Goal: Task Accomplishment & Management: Manage account settings

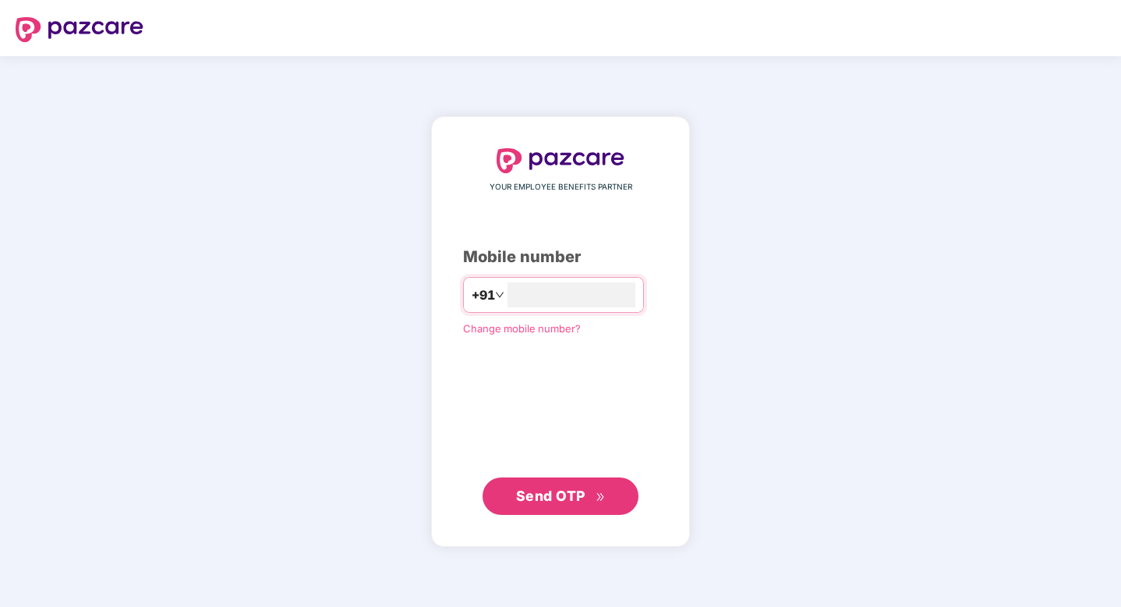
type input "**********"
click at [586, 508] on button "Send OTP" at bounding box center [561, 495] width 156 height 37
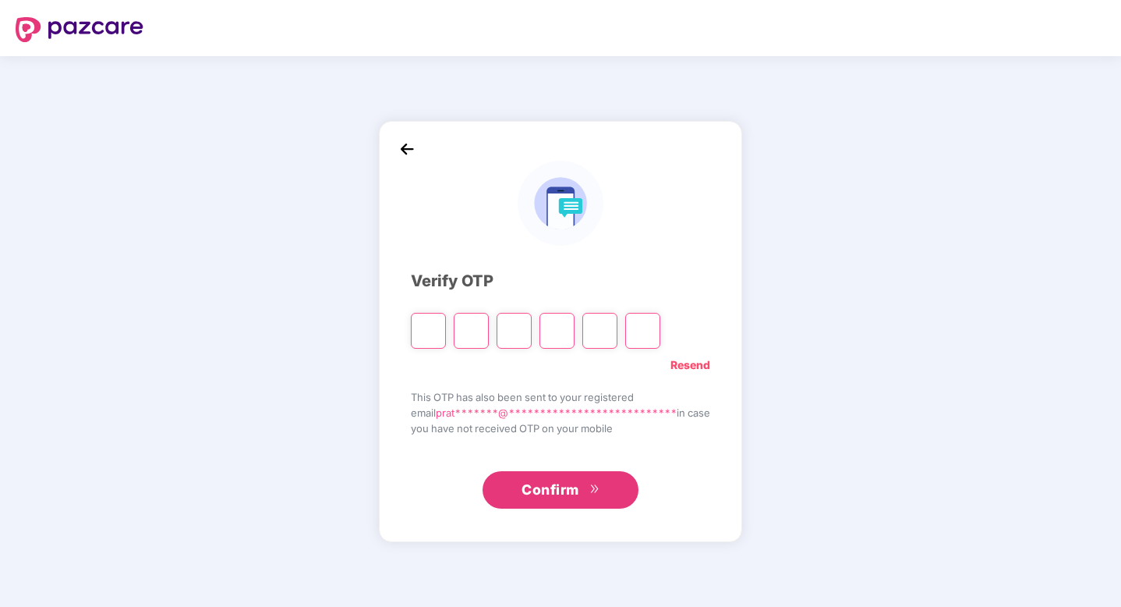
type input "*"
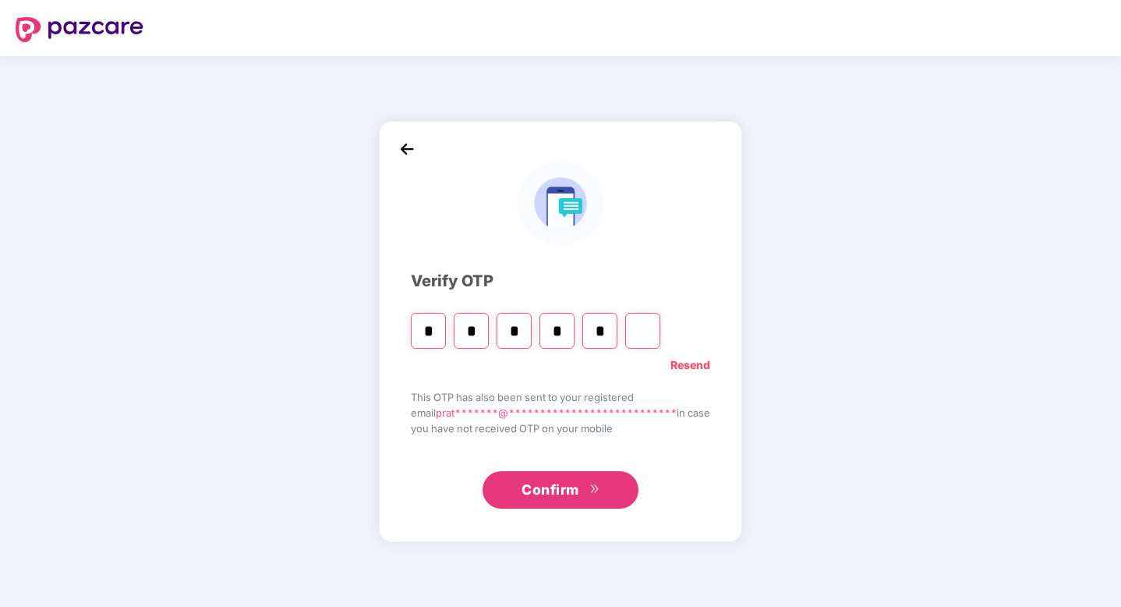
type input "*"
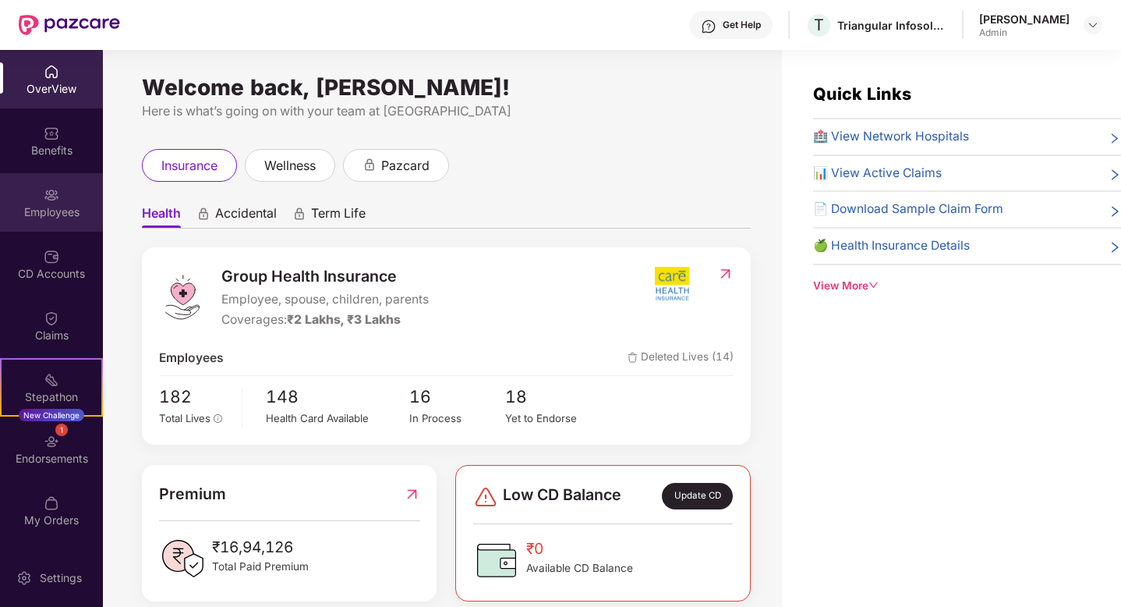
click at [71, 202] on div "Employees" at bounding box center [51, 202] width 103 height 58
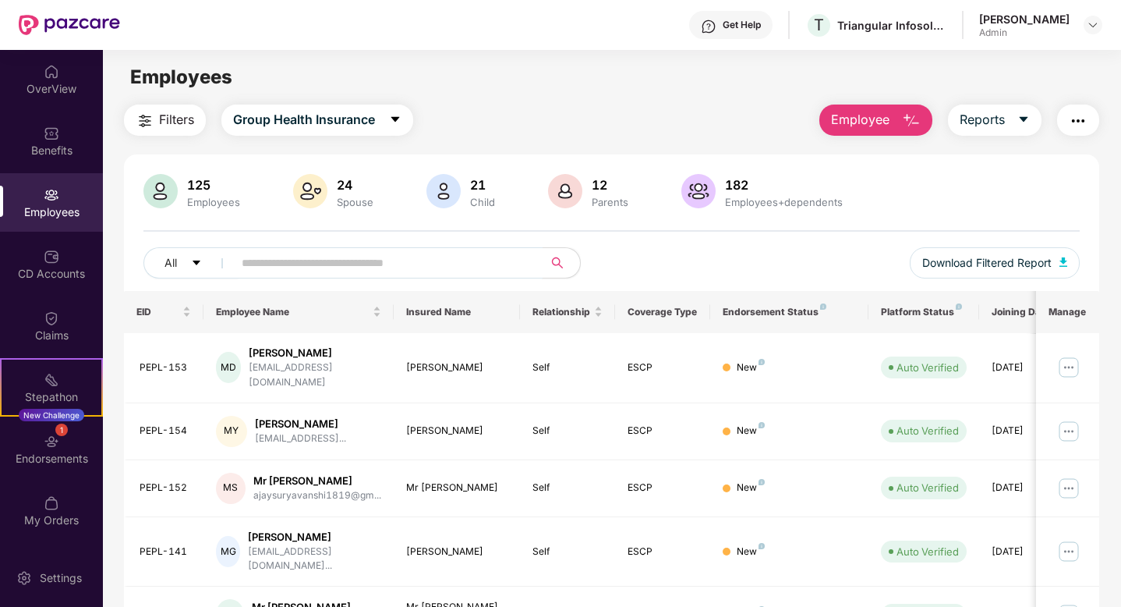
click at [268, 271] on input "text" at bounding box center [382, 262] width 280 height 23
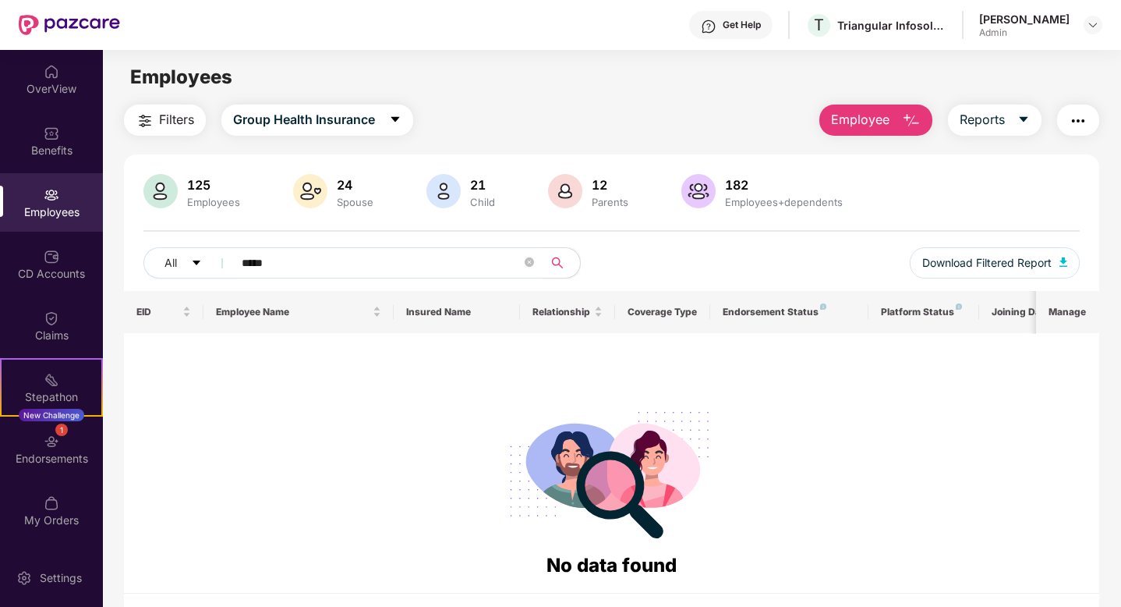
click at [287, 257] on input "*****" at bounding box center [382, 262] width 280 height 23
click at [200, 264] on icon "caret-down" at bounding box center [196, 262] width 11 height 11
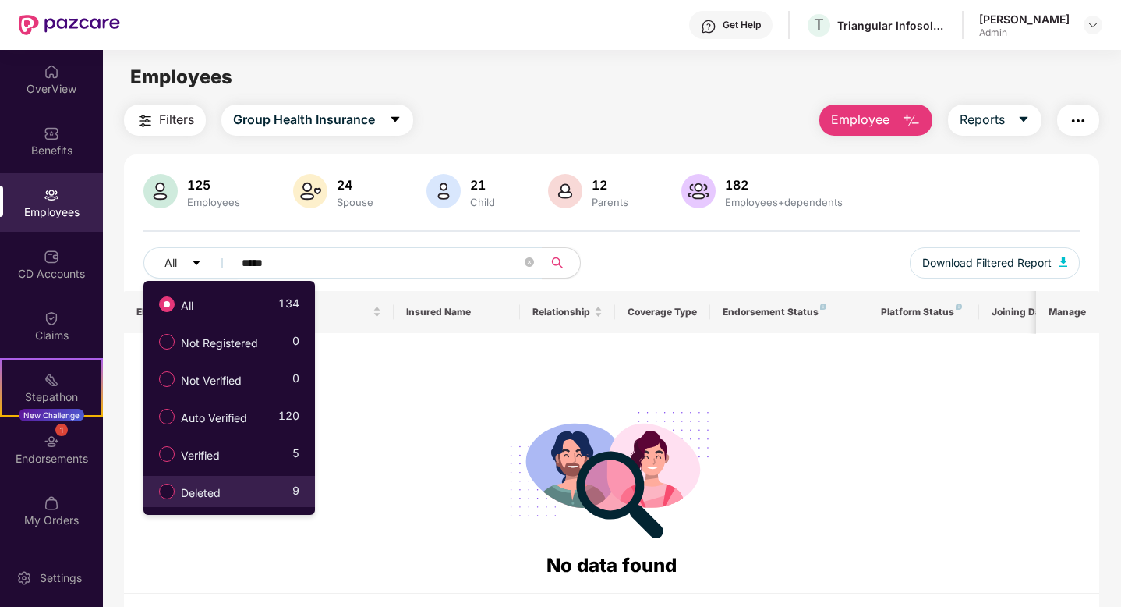
click at [236, 486] on div "Deleted 9" at bounding box center [225, 491] width 148 height 27
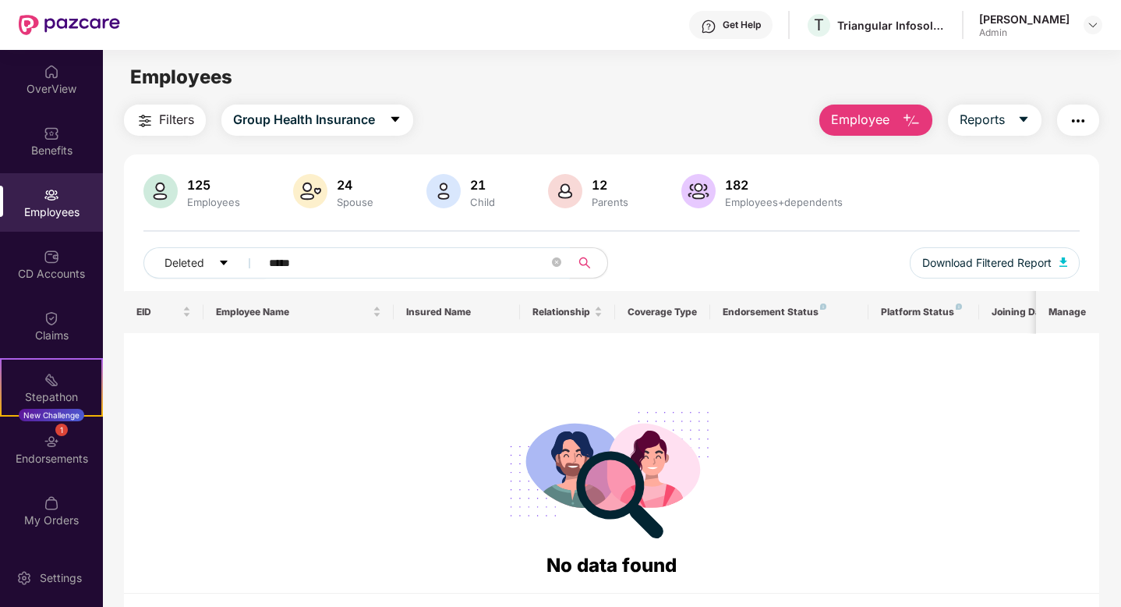
click at [352, 272] on input "*****" at bounding box center [409, 262] width 280 height 23
type input "*"
click at [224, 263] on icon "caret-down" at bounding box center [224, 262] width 8 height 5
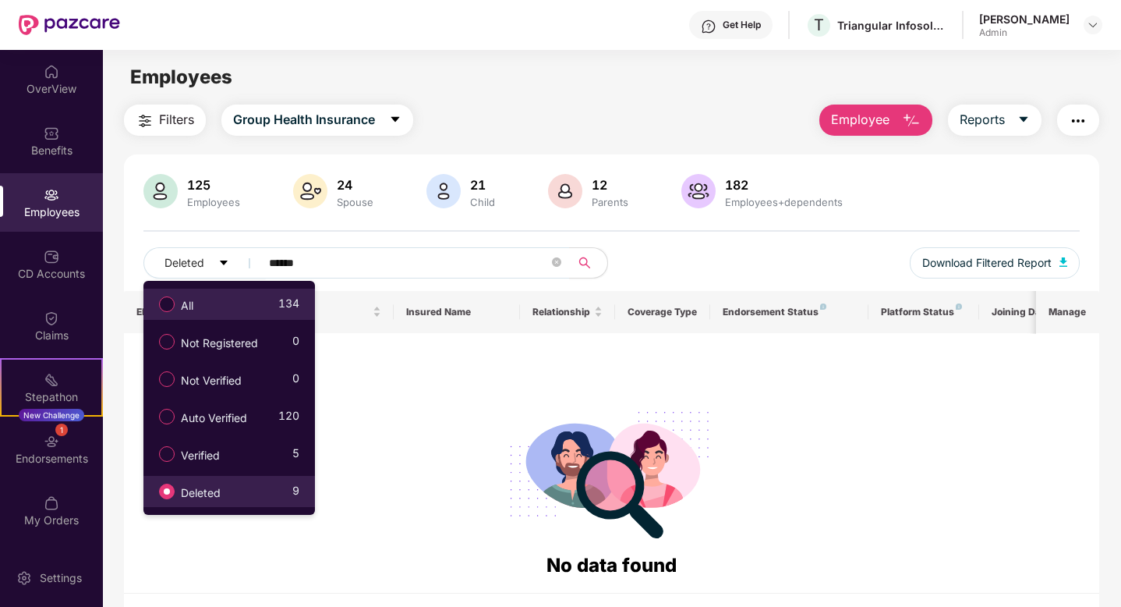
click at [218, 303] on div "All 134" at bounding box center [225, 304] width 148 height 27
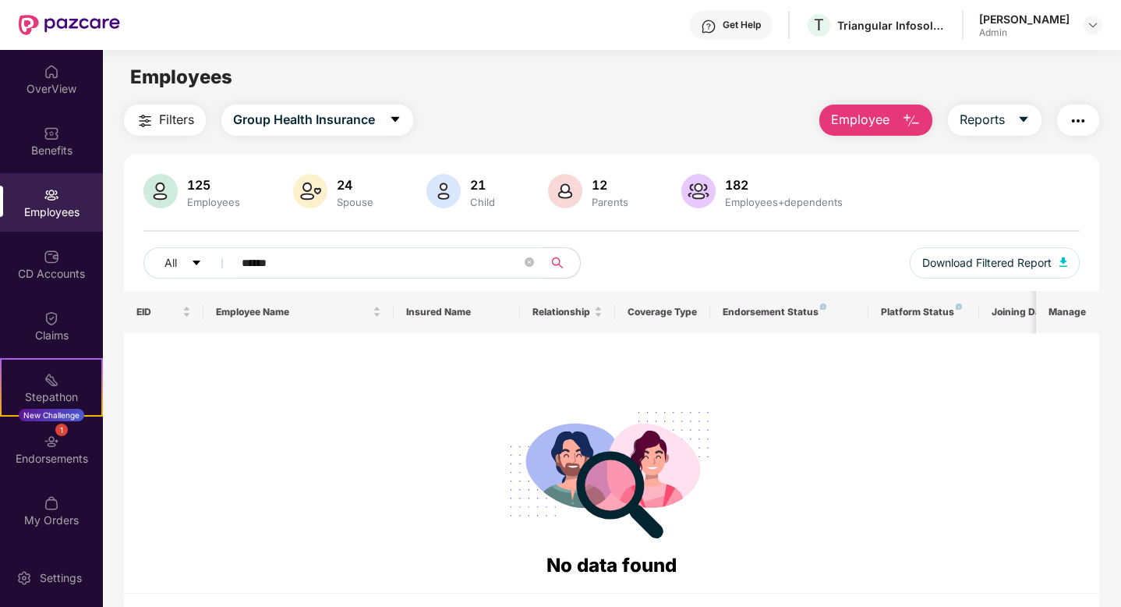
click at [287, 264] on input "******" at bounding box center [382, 262] width 280 height 23
click at [313, 312] on span "Employee Name" at bounding box center [293, 312] width 154 height 12
click at [187, 315] on div "EID" at bounding box center [163, 311] width 55 height 15
click at [437, 315] on th "Insured Name" at bounding box center [457, 312] width 127 height 42
click at [594, 315] on div "Relationship" at bounding box center [568, 311] width 70 height 15
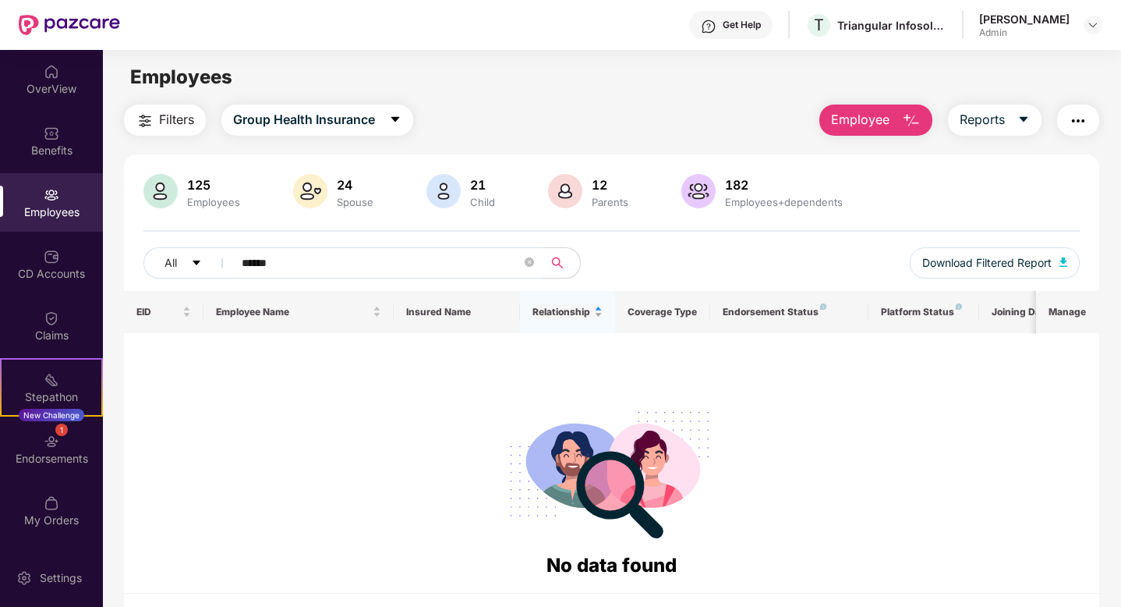
click at [600, 315] on div "Relationship" at bounding box center [568, 311] width 70 height 15
click at [599, 306] on div "Relationship" at bounding box center [568, 311] width 70 height 15
click at [666, 317] on th "Coverage Type" at bounding box center [662, 312] width 95 height 42
click at [305, 253] on input "******" at bounding box center [382, 262] width 280 height 23
click at [306, 251] on input "******" at bounding box center [382, 262] width 280 height 23
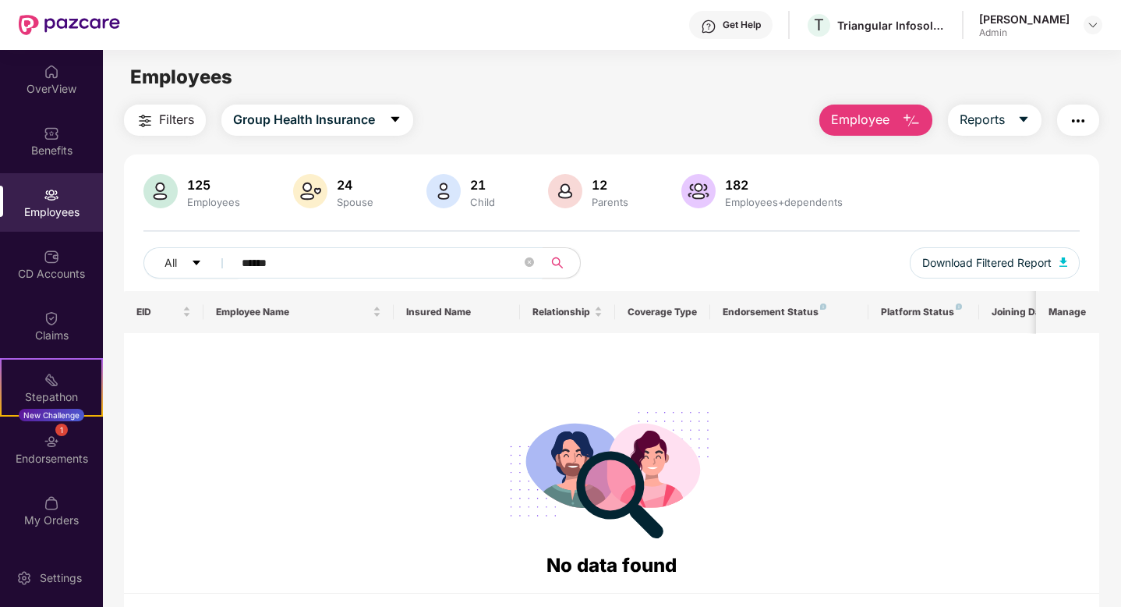
click at [306, 263] on input "******" at bounding box center [382, 262] width 280 height 23
type input "*"
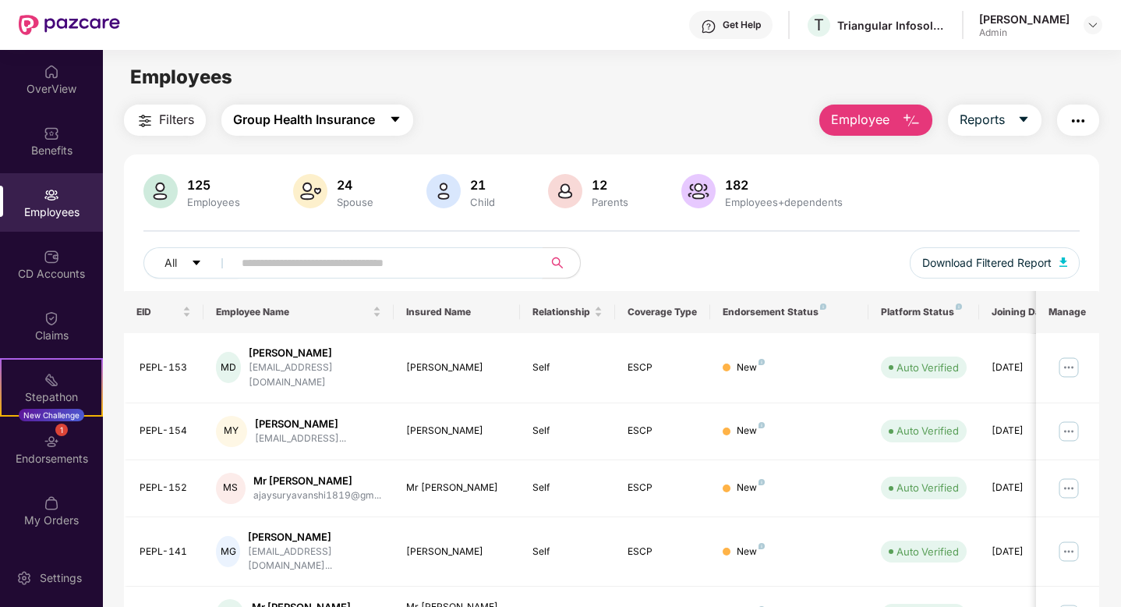
click at [313, 114] on span "Group Health Insurance" at bounding box center [304, 119] width 142 height 19
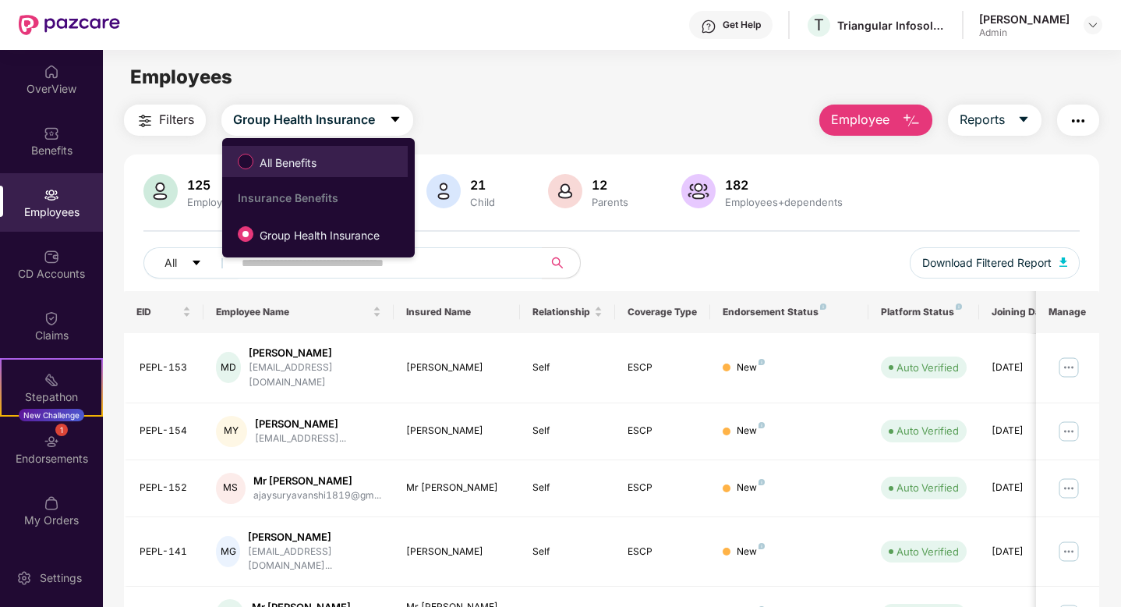
click at [296, 157] on span "All Benefits" at bounding box center [287, 162] width 69 height 17
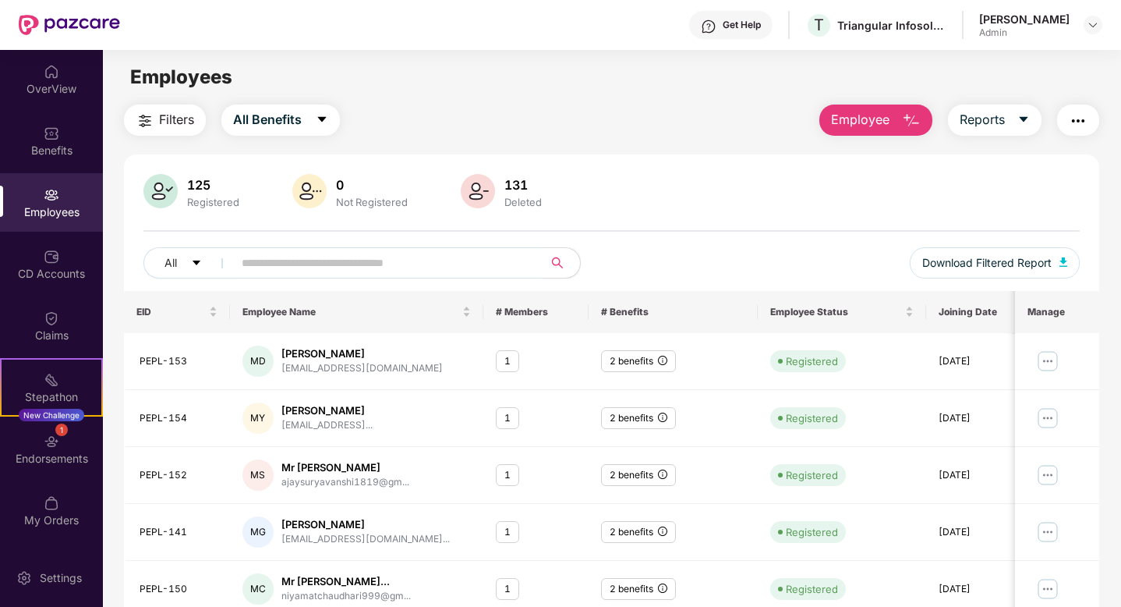
click at [259, 262] on input "text" at bounding box center [382, 262] width 280 height 23
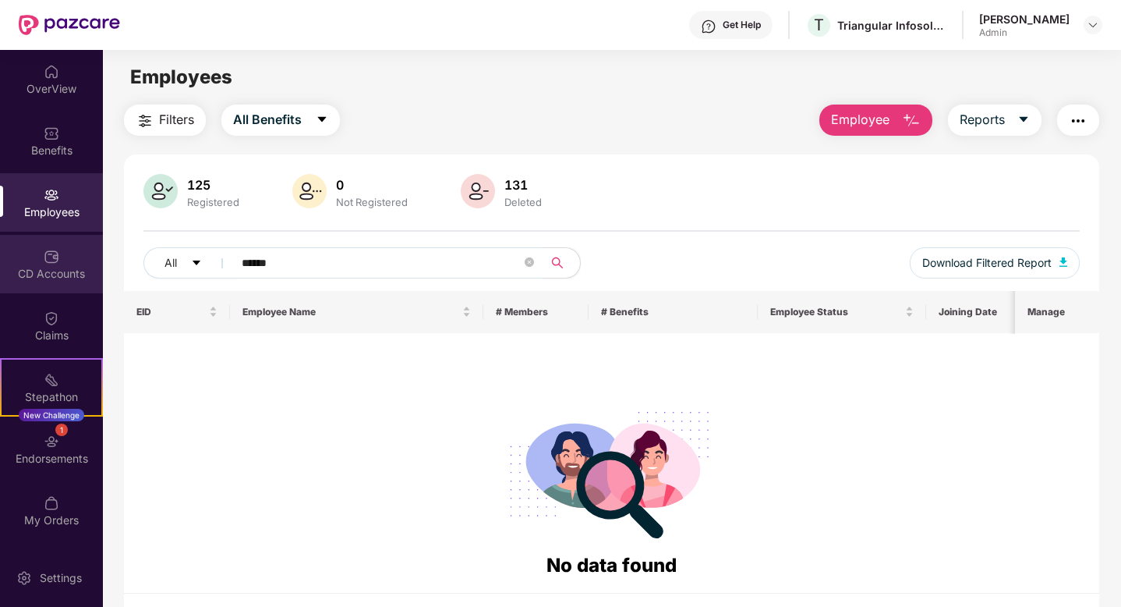
type input "******"
click at [65, 274] on div "CD Accounts" at bounding box center [51, 274] width 103 height 16
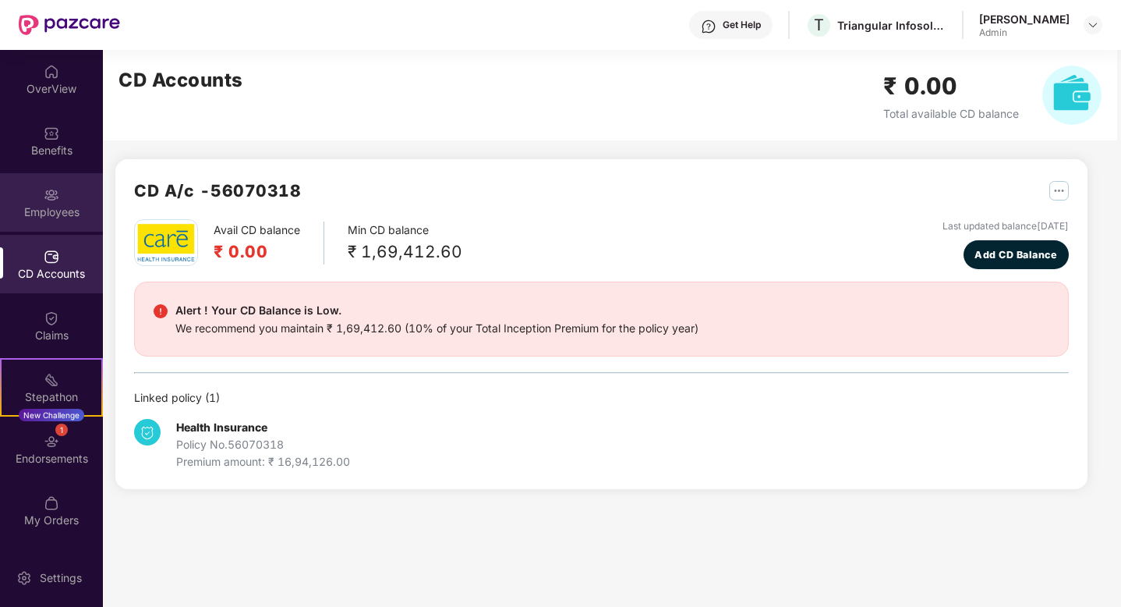
click at [44, 192] on img at bounding box center [52, 195] width 16 height 16
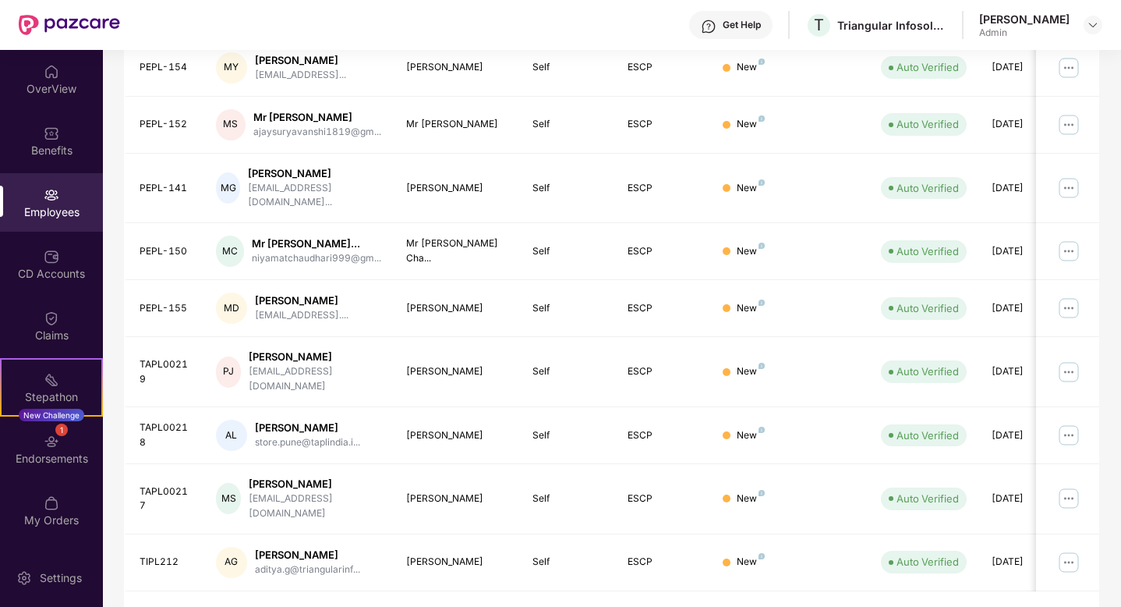
scroll to position [365, 0]
click at [930, 605] on link "2" at bounding box center [931, 616] width 25 height 23
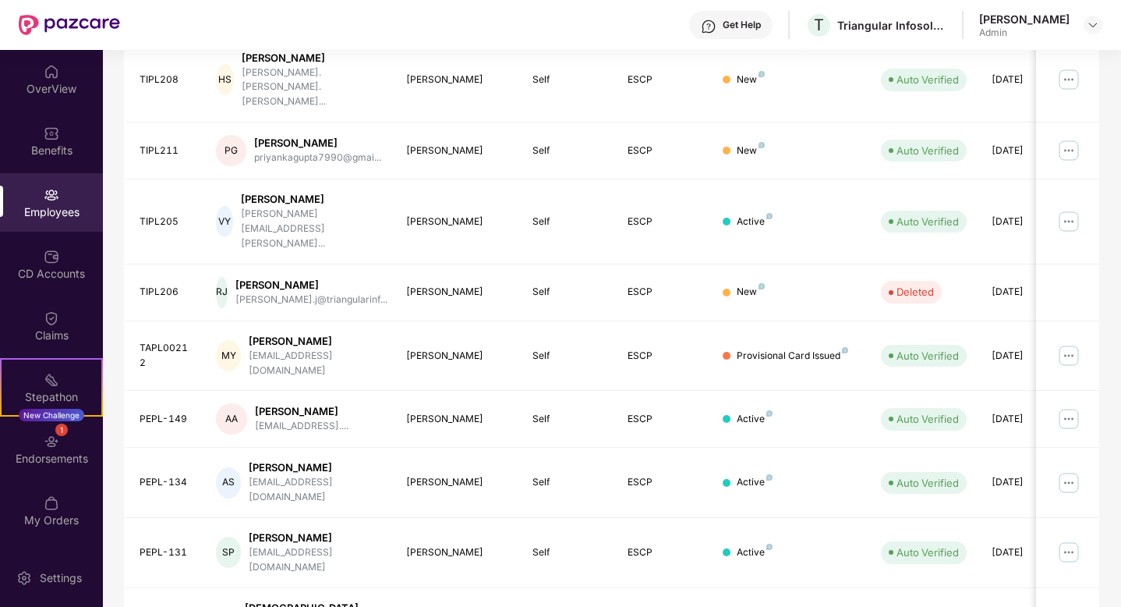
scroll to position [352, 0]
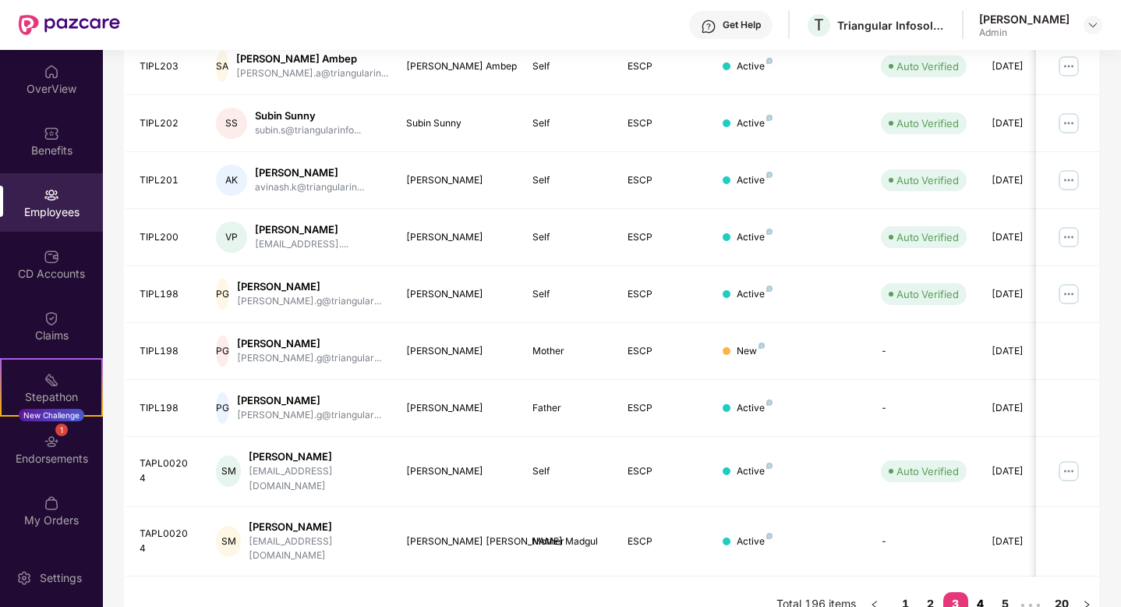
click at [980, 592] on link "4" at bounding box center [980, 603] width 25 height 23
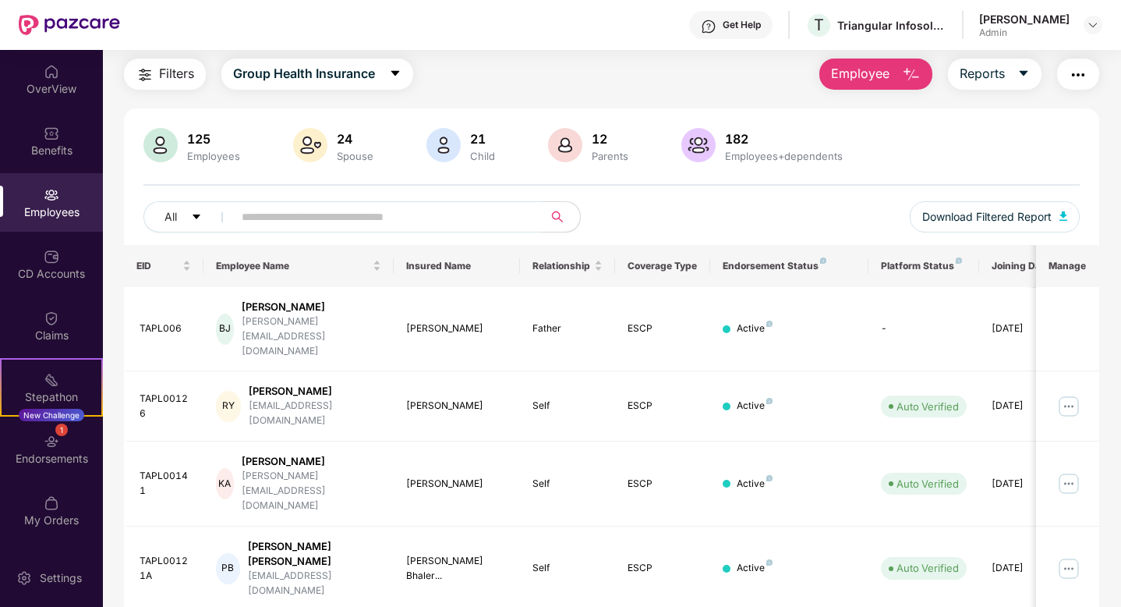
scroll to position [44, 0]
click at [363, 227] on input "text" at bounding box center [382, 218] width 280 height 23
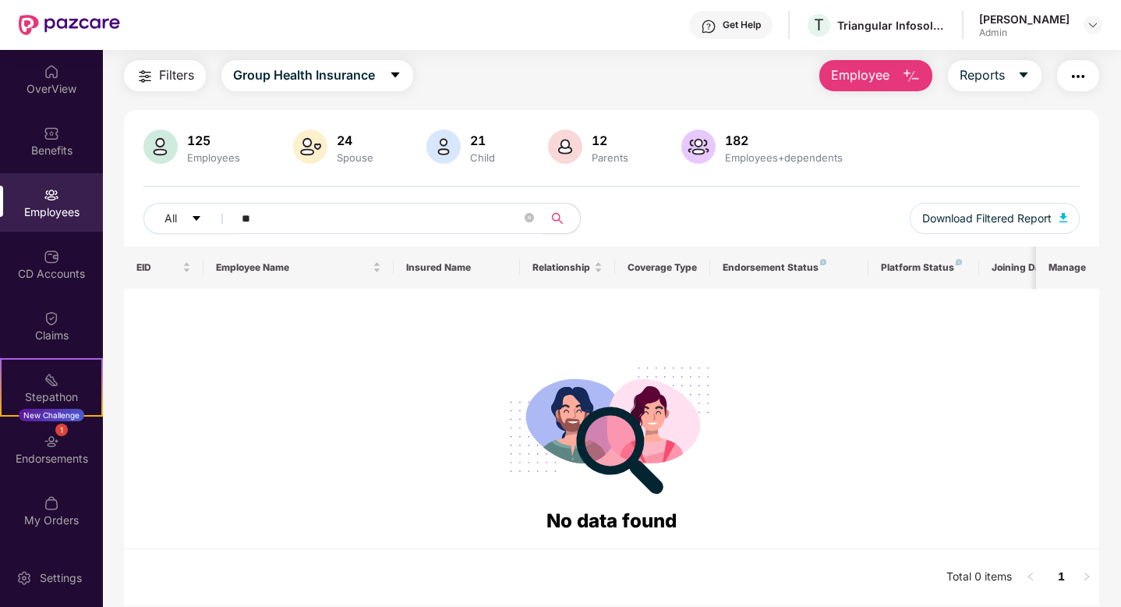
type input "*"
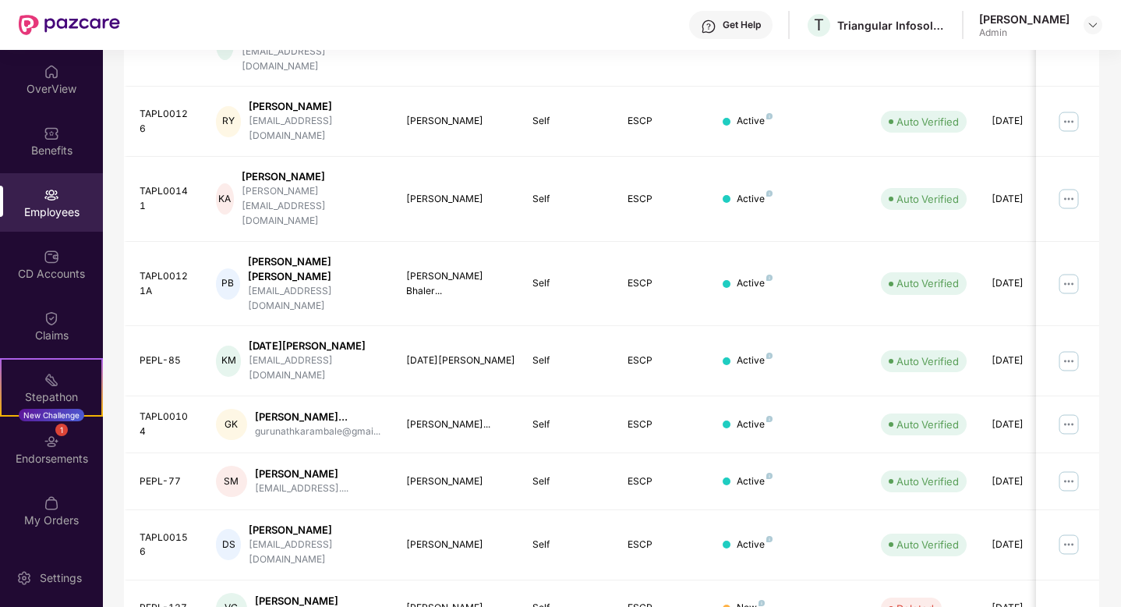
scroll to position [365, 0]
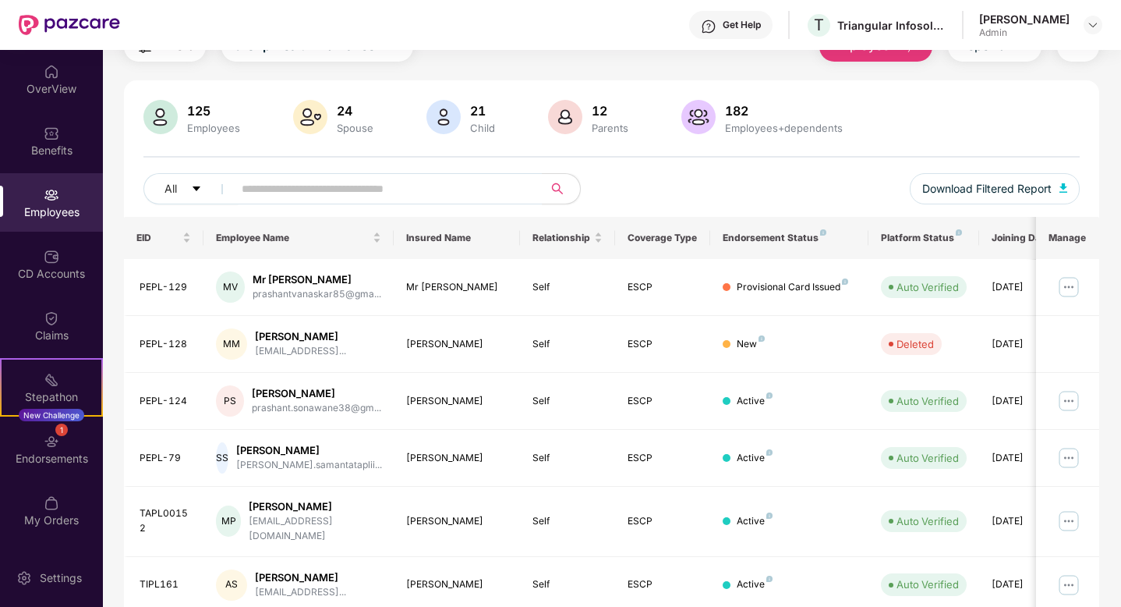
scroll to position [3, 0]
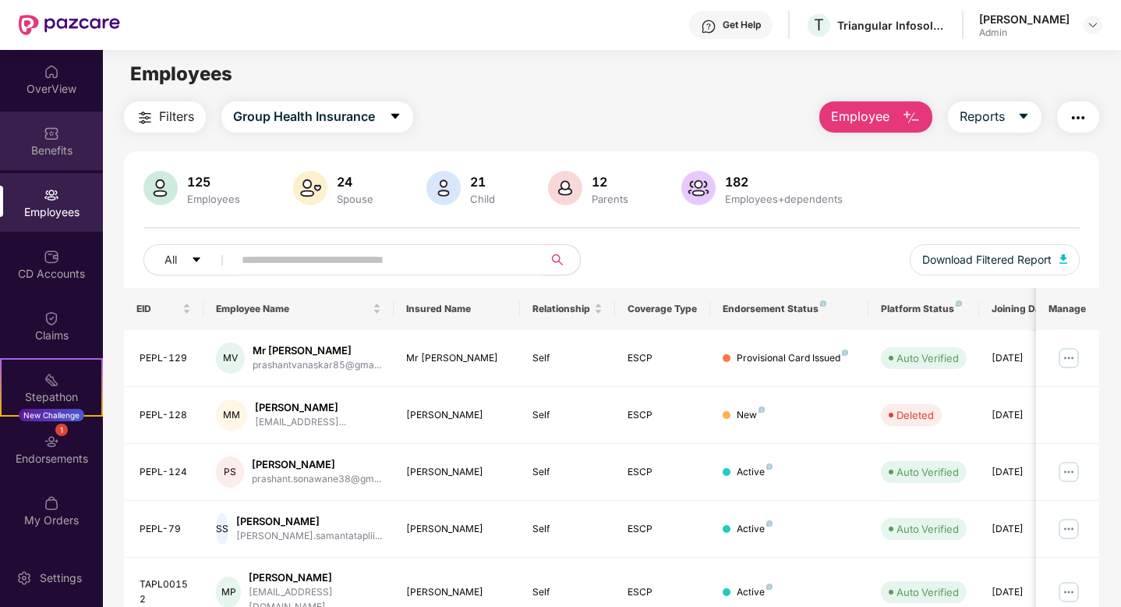
click at [55, 158] on div "Benefits" at bounding box center [51, 140] width 103 height 58
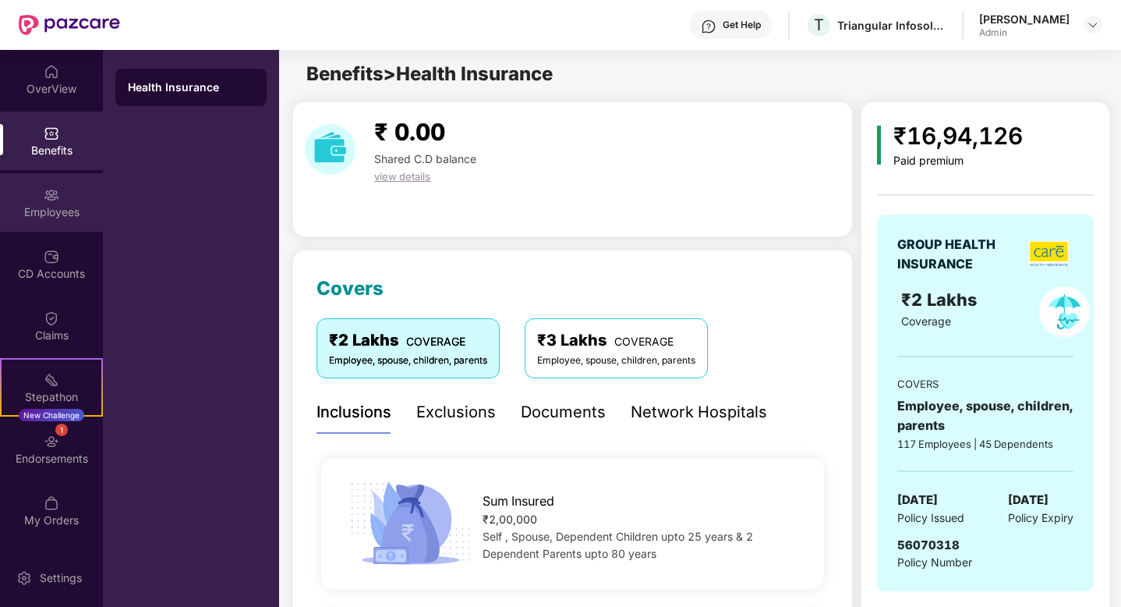
click at [62, 215] on div "Employees" at bounding box center [51, 212] width 103 height 16
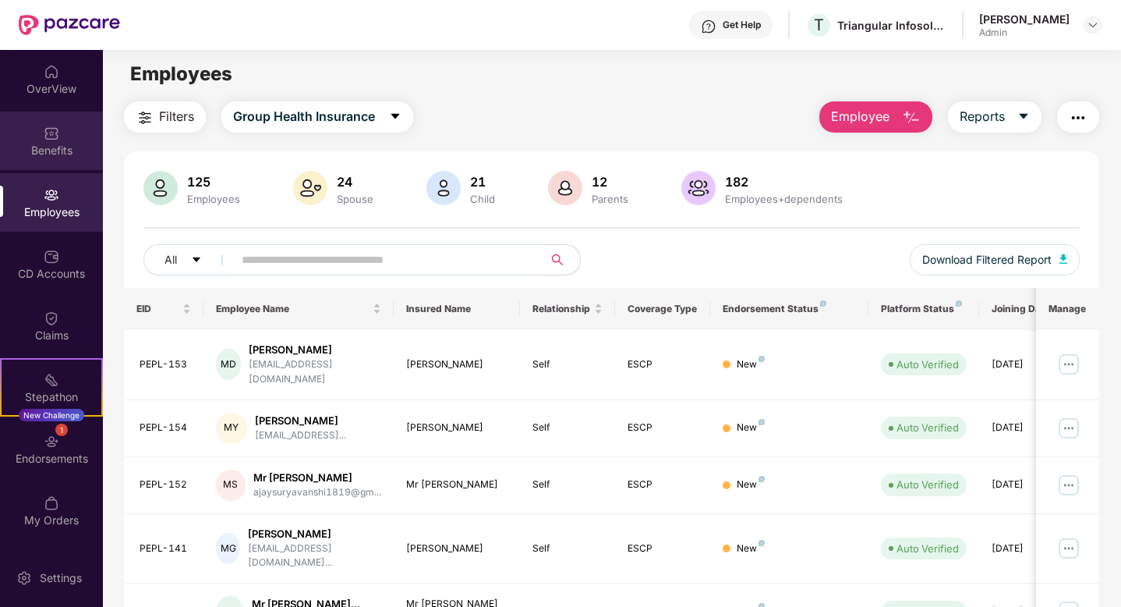
click at [58, 130] on img at bounding box center [52, 134] width 16 height 16
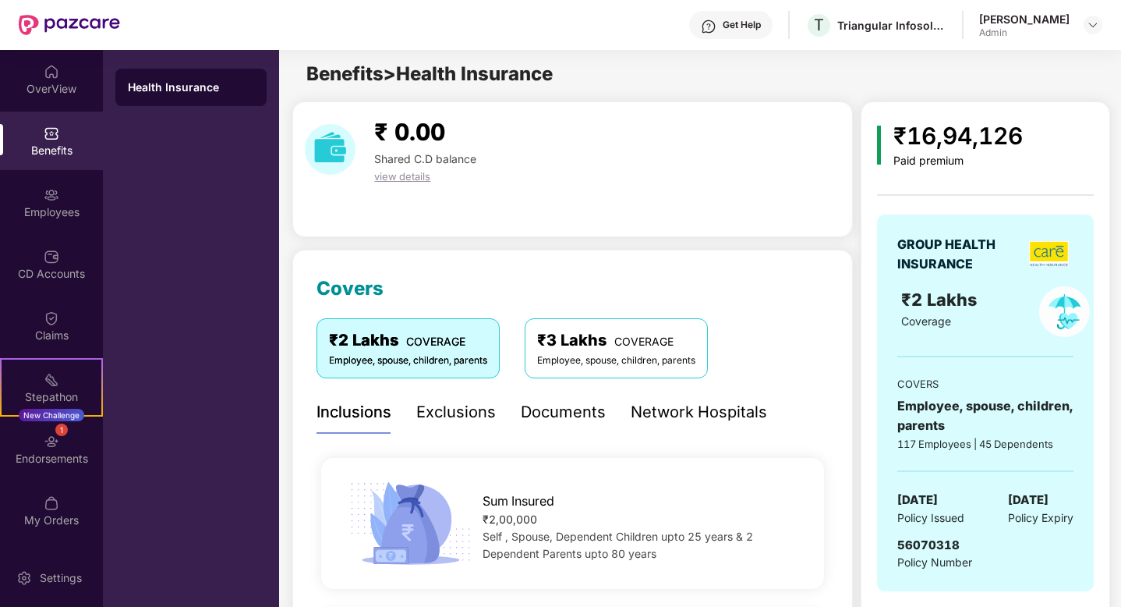
click at [655, 345] on span "COVERAGE" at bounding box center [643, 340] width 59 height 13
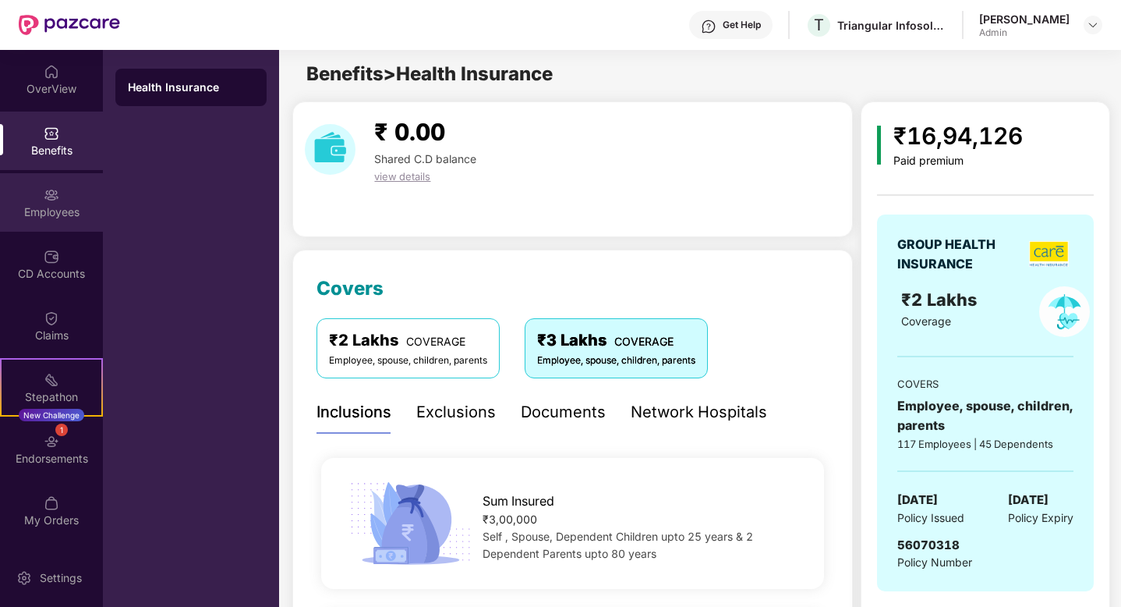
click at [53, 204] on div "Employees" at bounding box center [51, 212] width 103 height 16
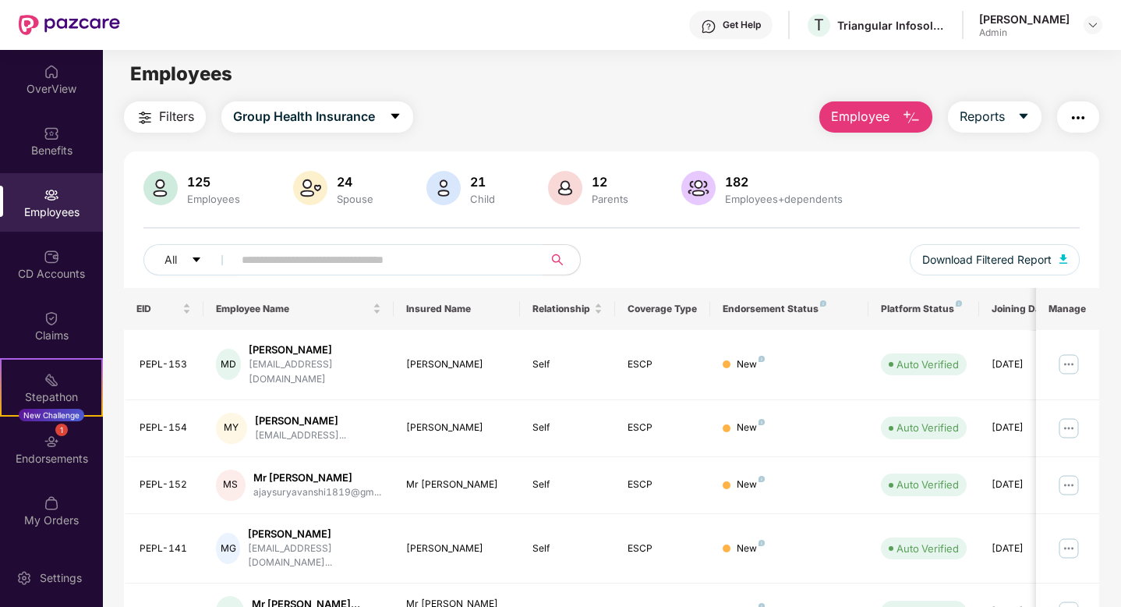
click at [253, 257] on input "text" at bounding box center [382, 259] width 280 height 23
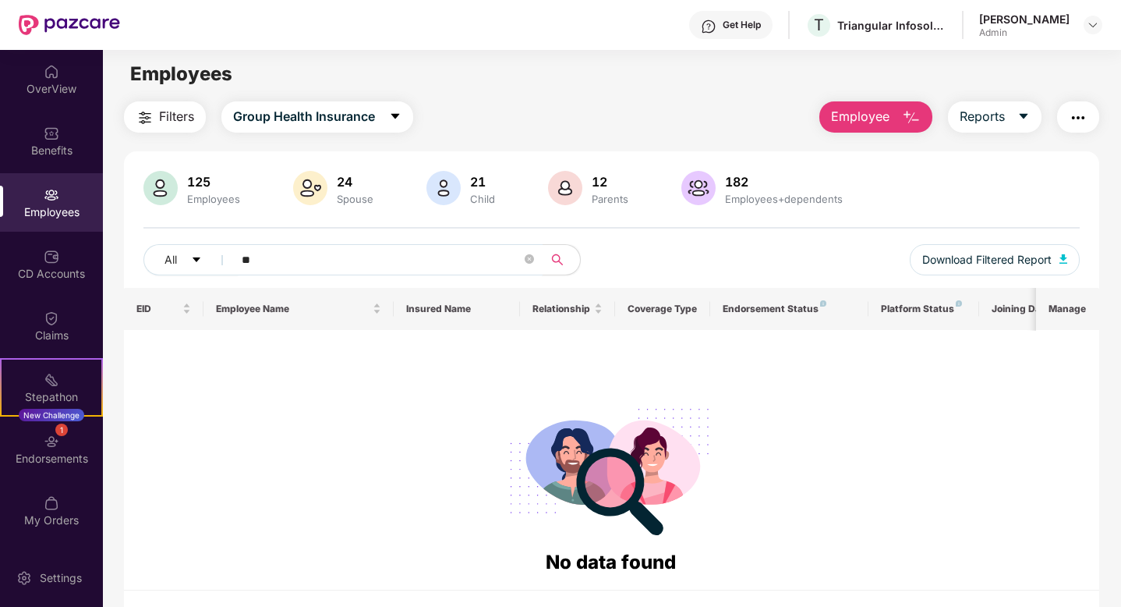
type input "*"
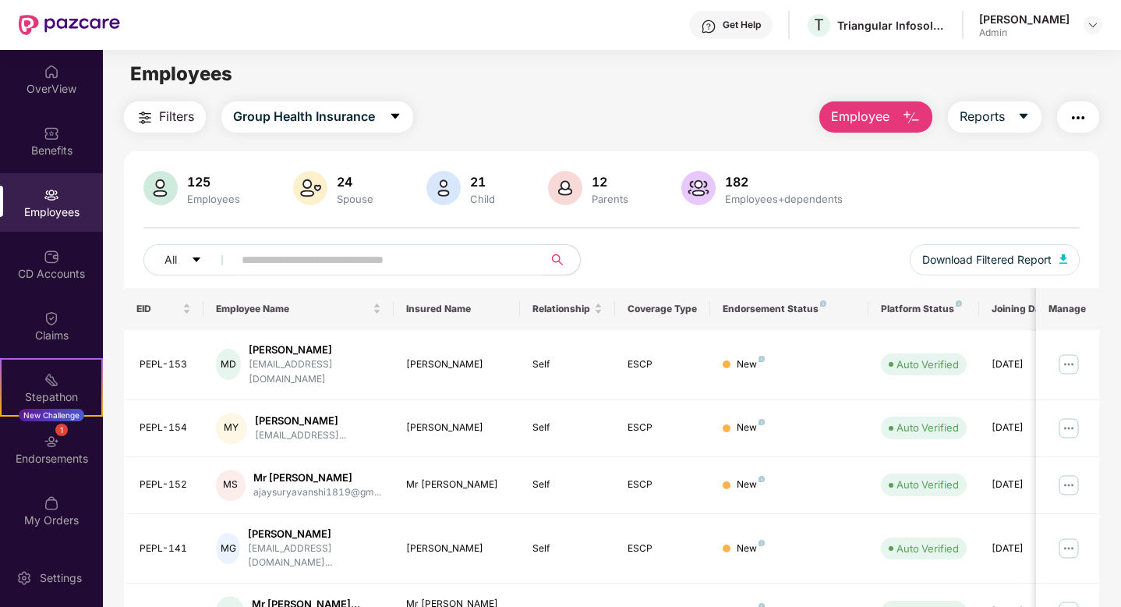
click at [288, 257] on input "text" at bounding box center [382, 259] width 280 height 23
click at [751, 190] on div "182 Employees+dependents" at bounding box center [784, 188] width 130 height 33
click at [732, 180] on div "182" at bounding box center [784, 182] width 124 height 16
click at [343, 182] on div "24" at bounding box center [355, 182] width 43 height 16
click at [308, 111] on span "Group Health Insurance" at bounding box center [304, 116] width 142 height 19
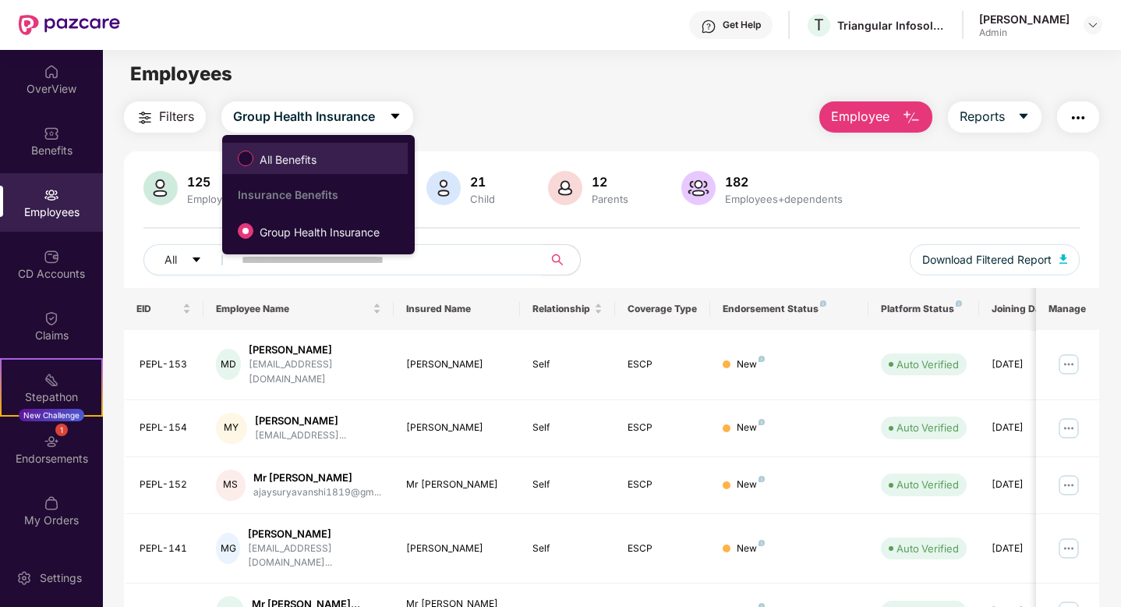
click at [299, 151] on span "All Benefits" at bounding box center [287, 159] width 69 height 17
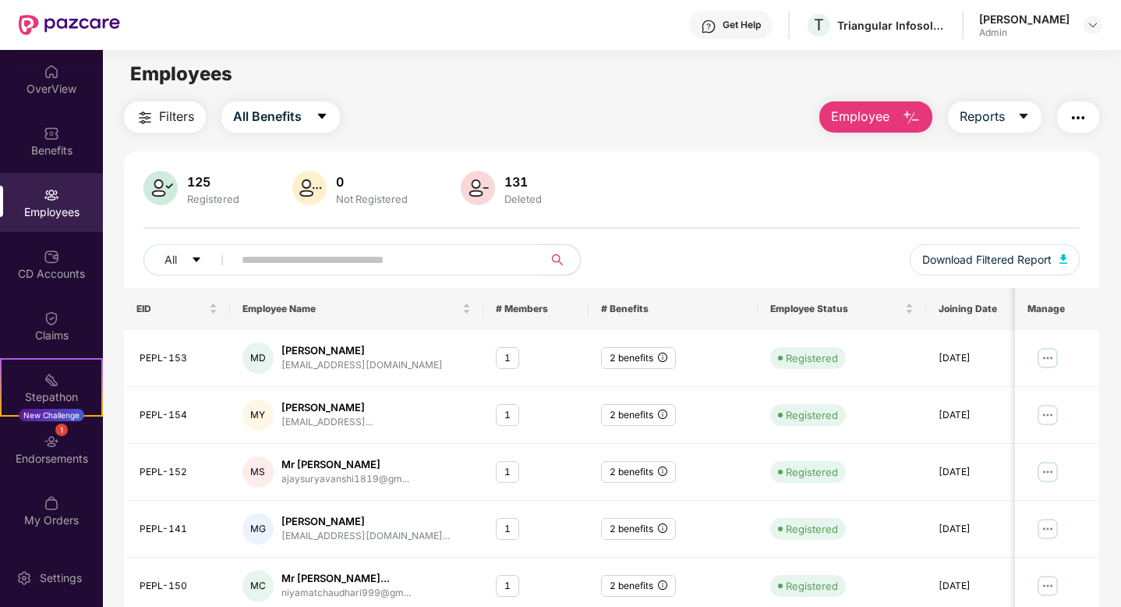
click at [271, 268] on input "text" at bounding box center [382, 259] width 280 height 23
click at [288, 260] on input "text" at bounding box center [382, 259] width 280 height 23
click at [363, 196] on div "Not Registered" at bounding box center [372, 199] width 78 height 12
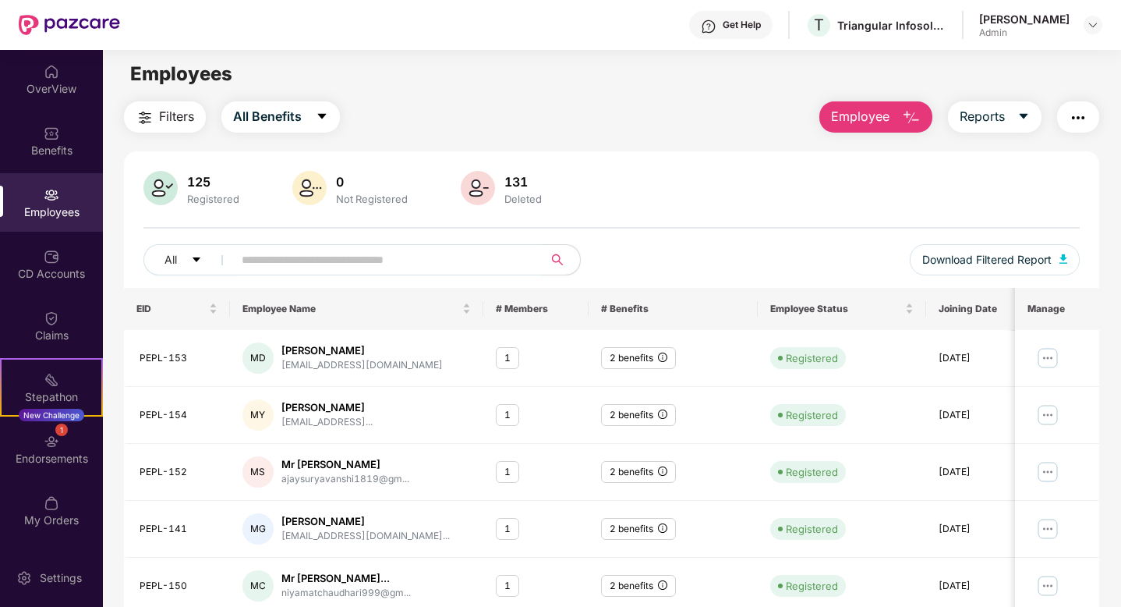
click at [255, 233] on div "125 Registered 0 Not Registered 131 Deleted All Download Filtered Report" at bounding box center [611, 229] width 975 height 117
click at [250, 265] on input "text" at bounding box center [382, 259] width 280 height 23
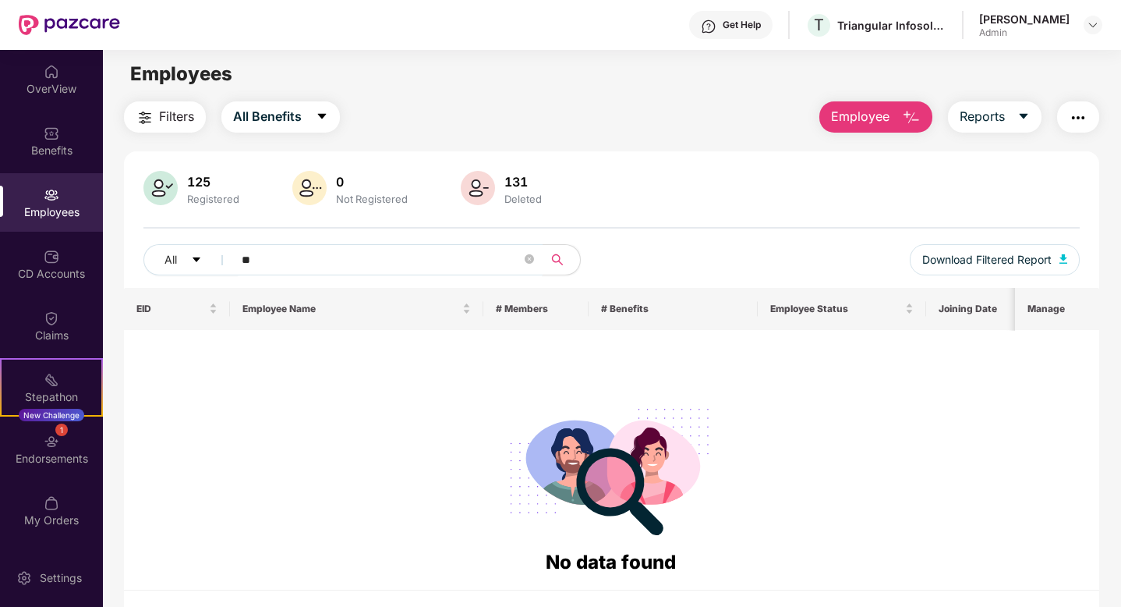
type input "*"
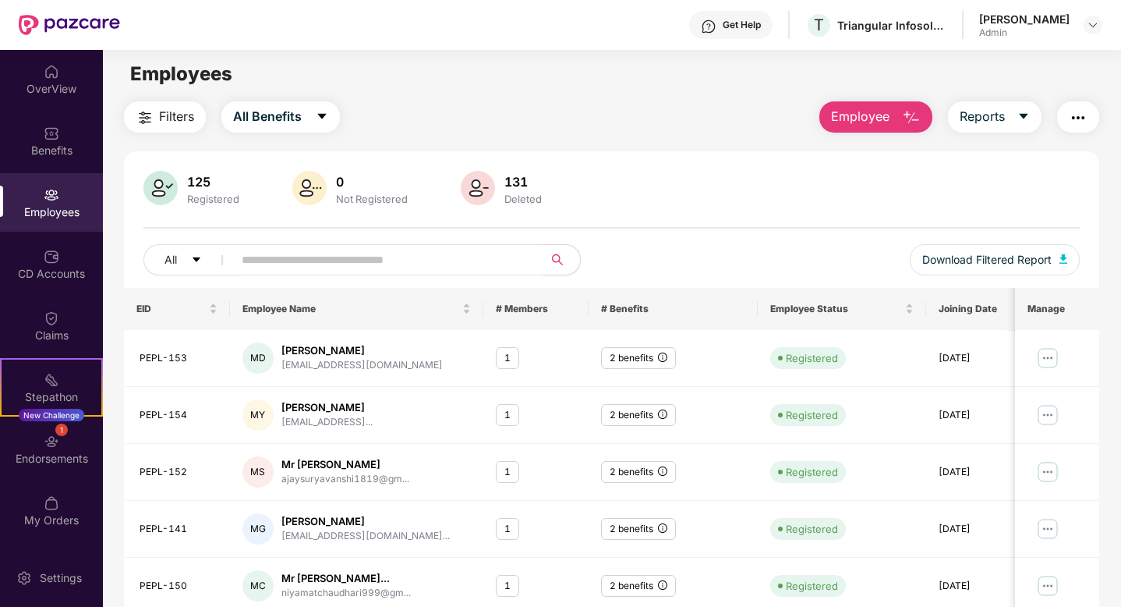
click at [257, 268] on input "text" at bounding box center [382, 259] width 280 height 23
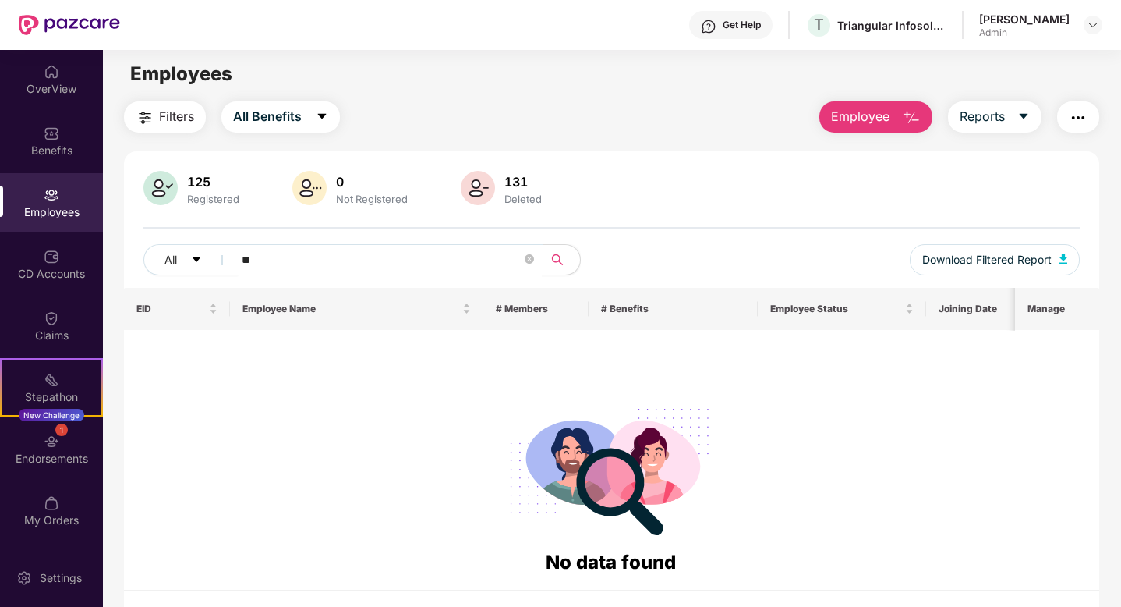
type input "*"
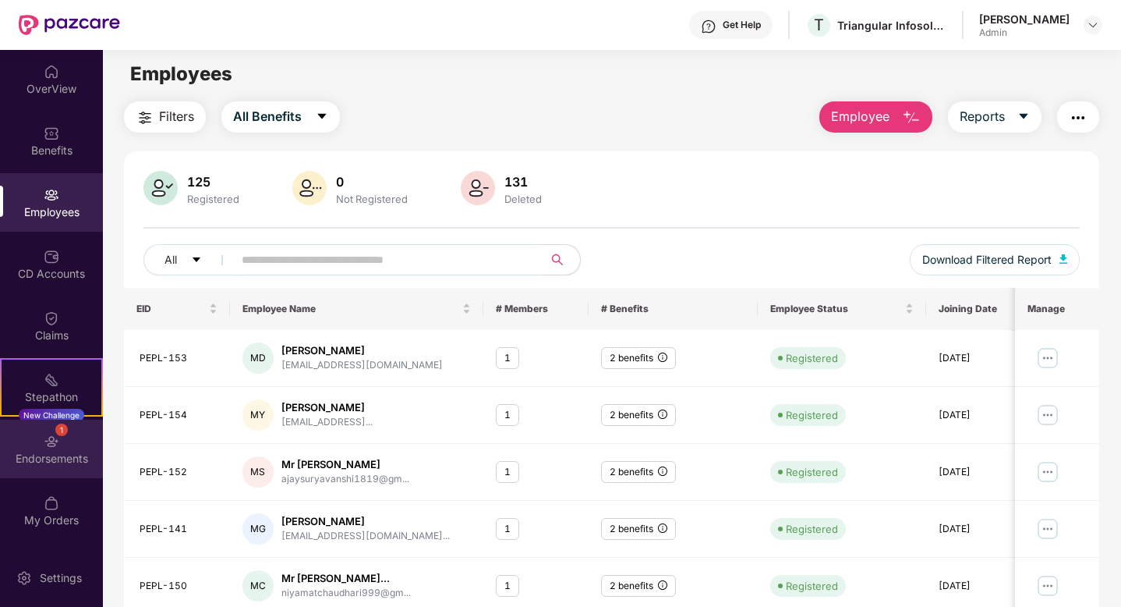
click at [69, 455] on div "Endorsements" at bounding box center [51, 459] width 103 height 16
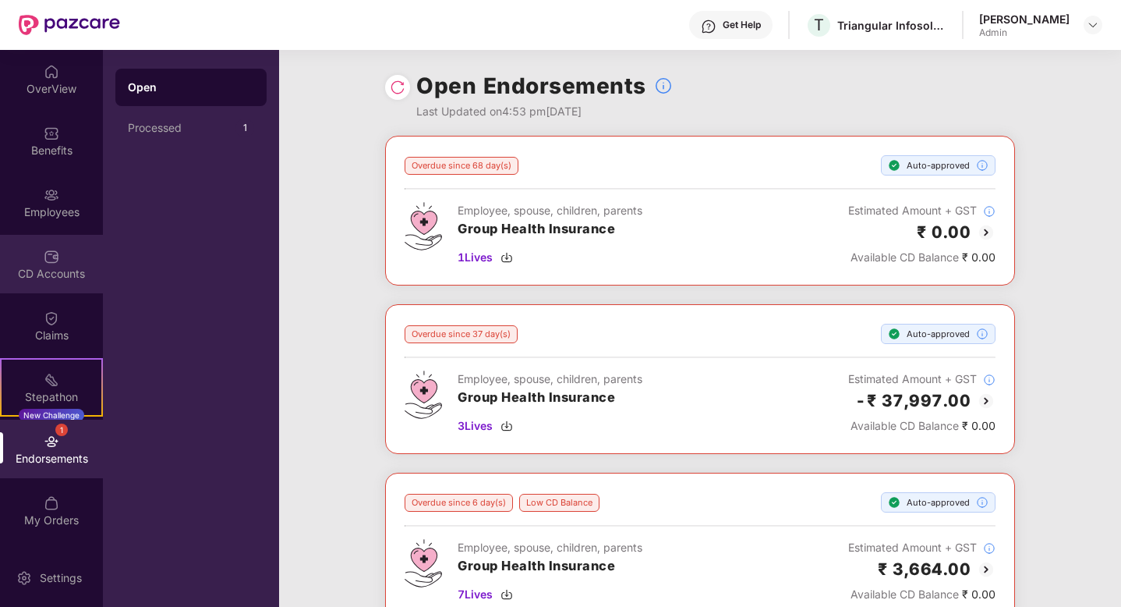
click at [44, 267] on div "CD Accounts" at bounding box center [51, 274] width 103 height 16
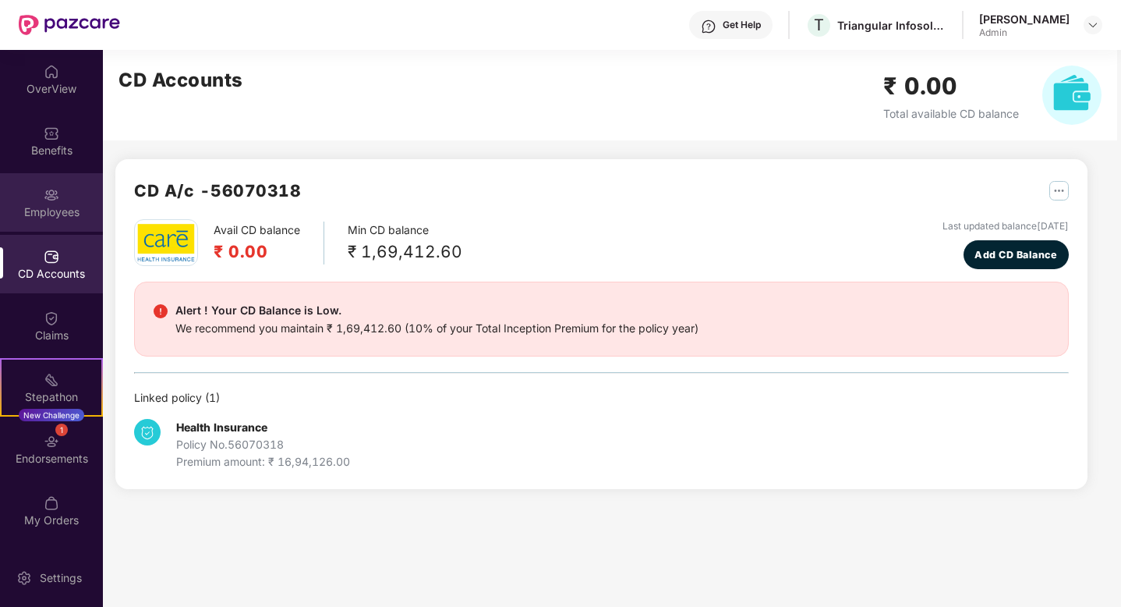
click at [59, 190] on div "Employees" at bounding box center [51, 202] width 103 height 58
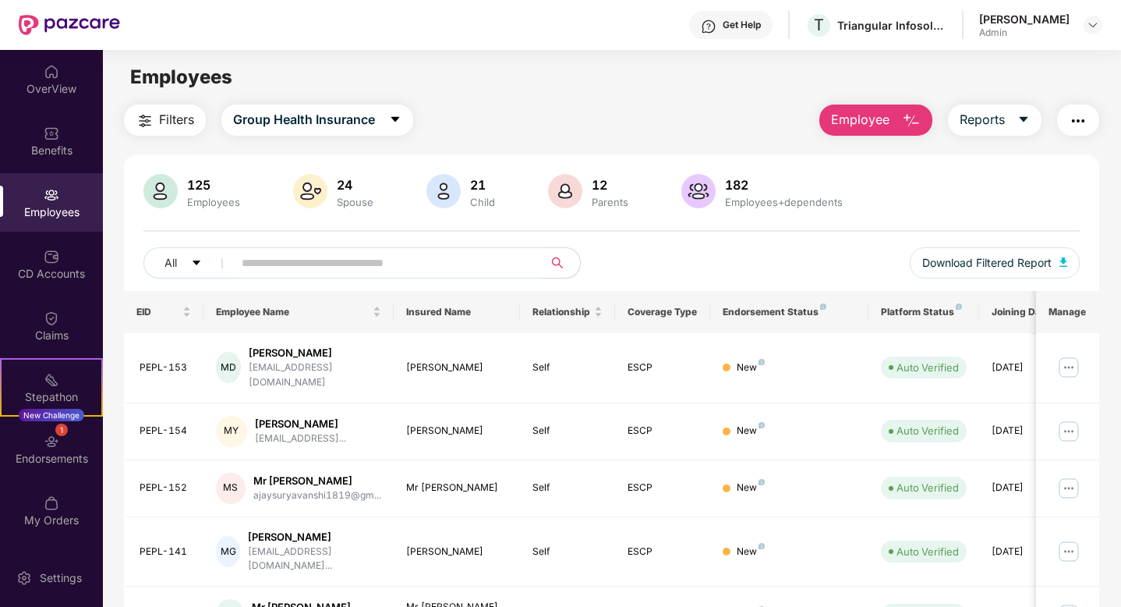
click at [242, 256] on input "text" at bounding box center [382, 262] width 280 height 23
click at [206, 196] on div "Employees" at bounding box center [213, 202] width 59 height 12
click at [65, 146] on div "Benefits" at bounding box center [51, 151] width 103 height 16
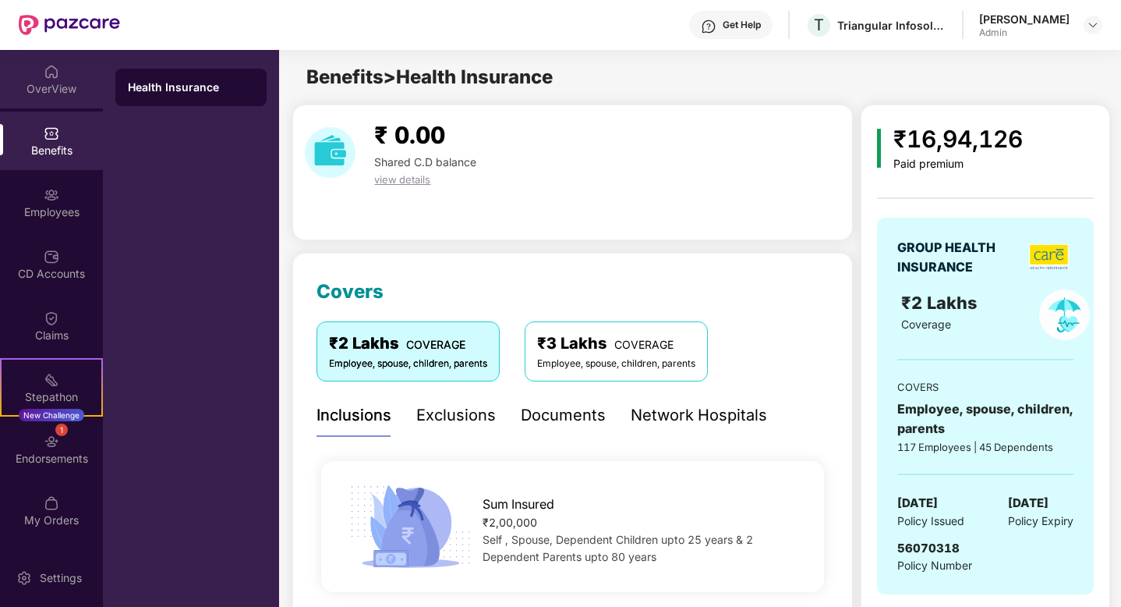
click at [78, 87] on div "OverView" at bounding box center [51, 89] width 103 height 16
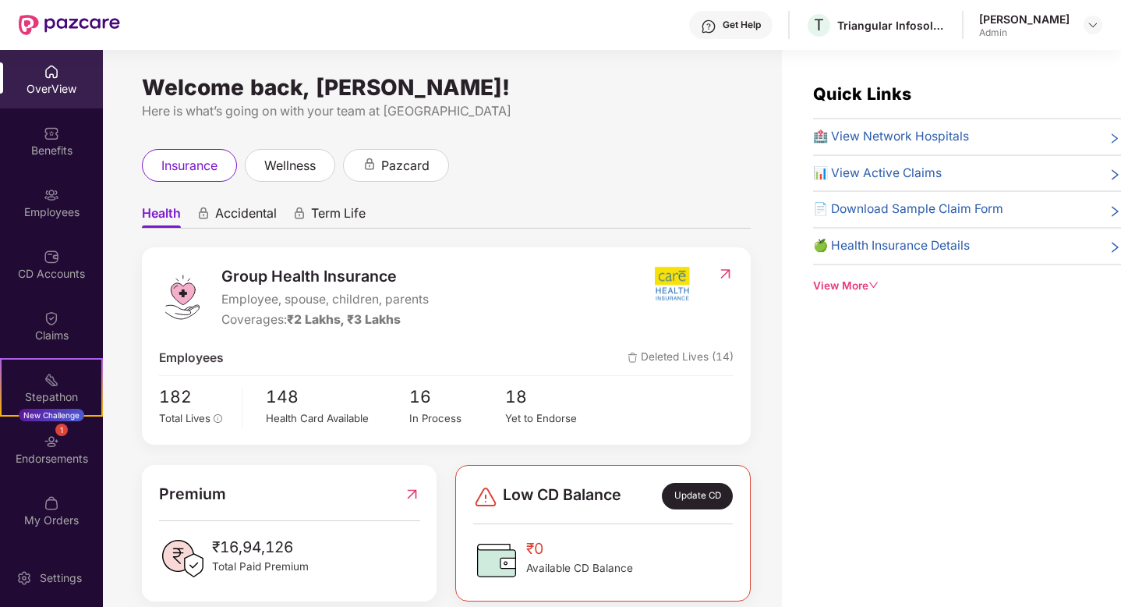
click at [83, 159] on div "Benefits" at bounding box center [51, 140] width 103 height 58
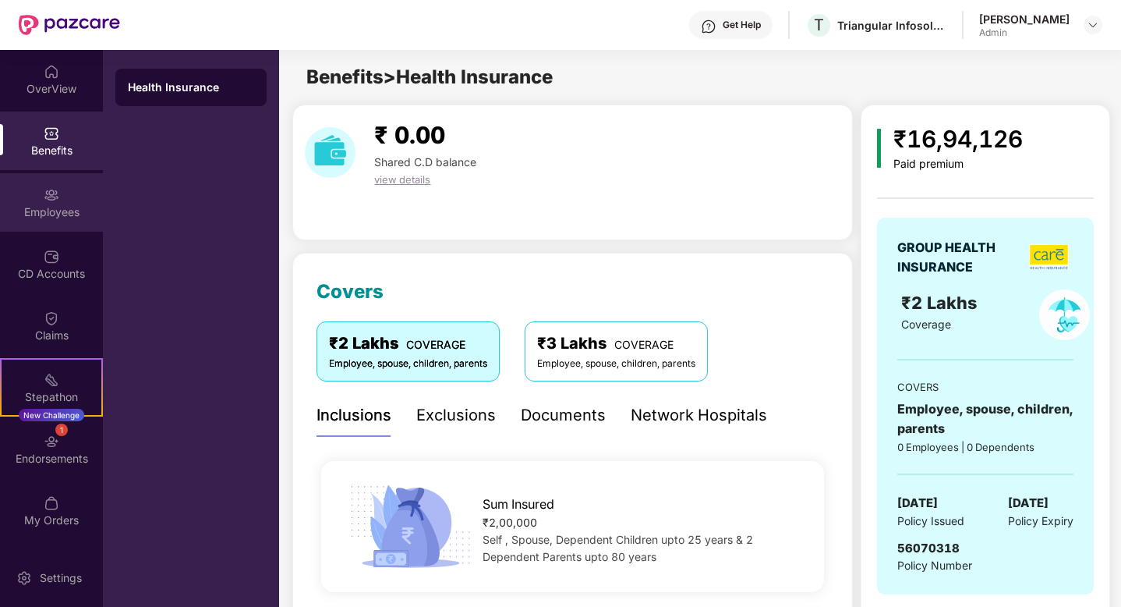
click at [83, 207] on div "Employees" at bounding box center [51, 212] width 103 height 16
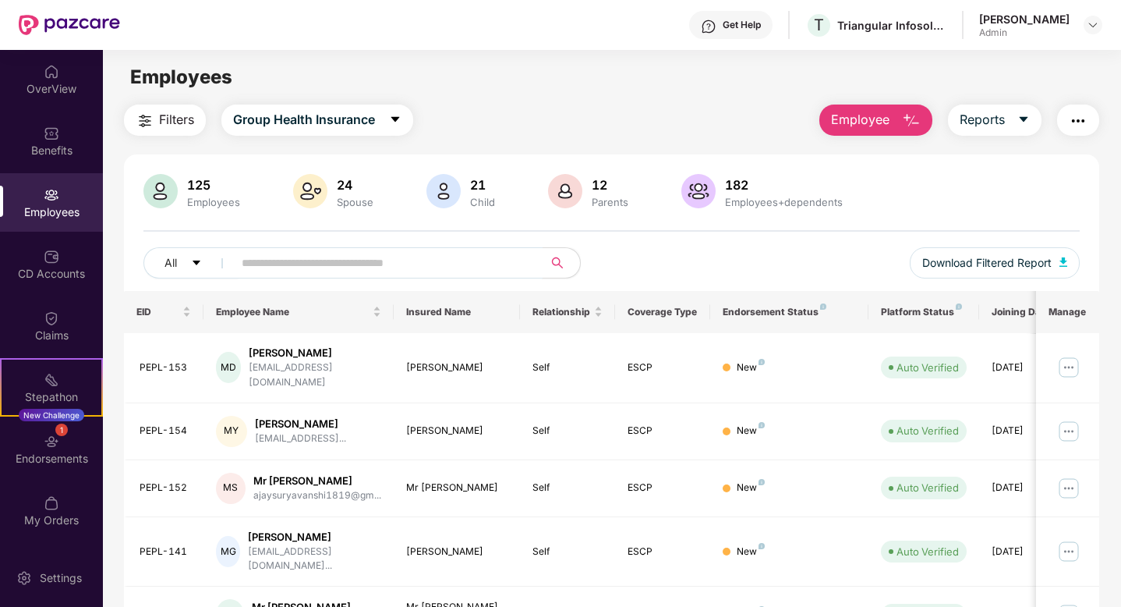
click at [270, 257] on input "text" at bounding box center [382, 262] width 280 height 23
click at [89, 341] on div "Claims" at bounding box center [51, 335] width 103 height 16
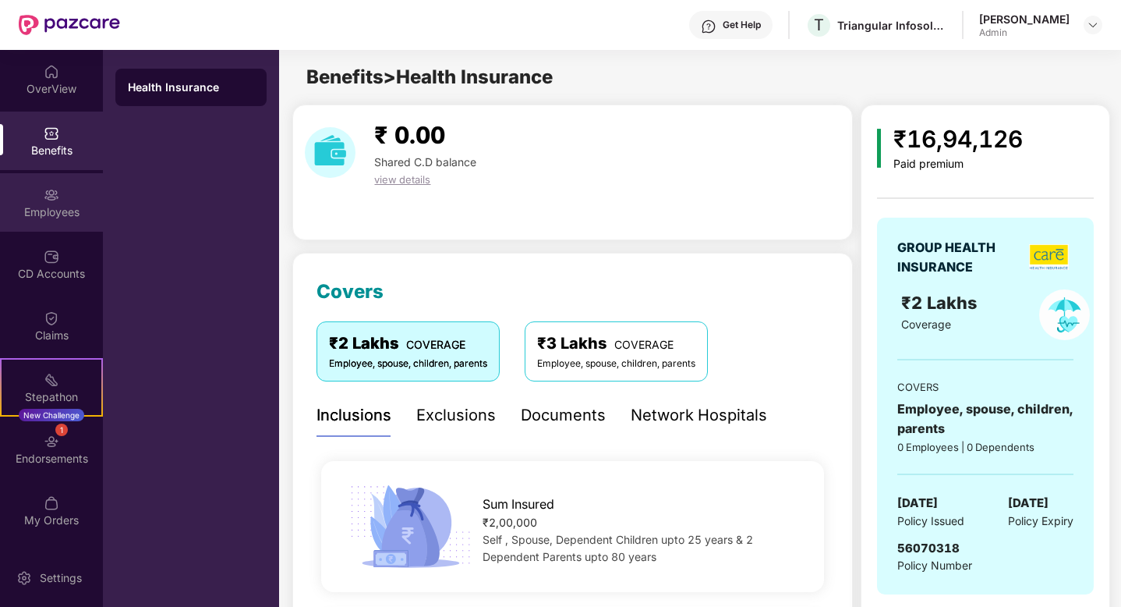
click at [67, 216] on div "Employees" at bounding box center [51, 212] width 103 height 16
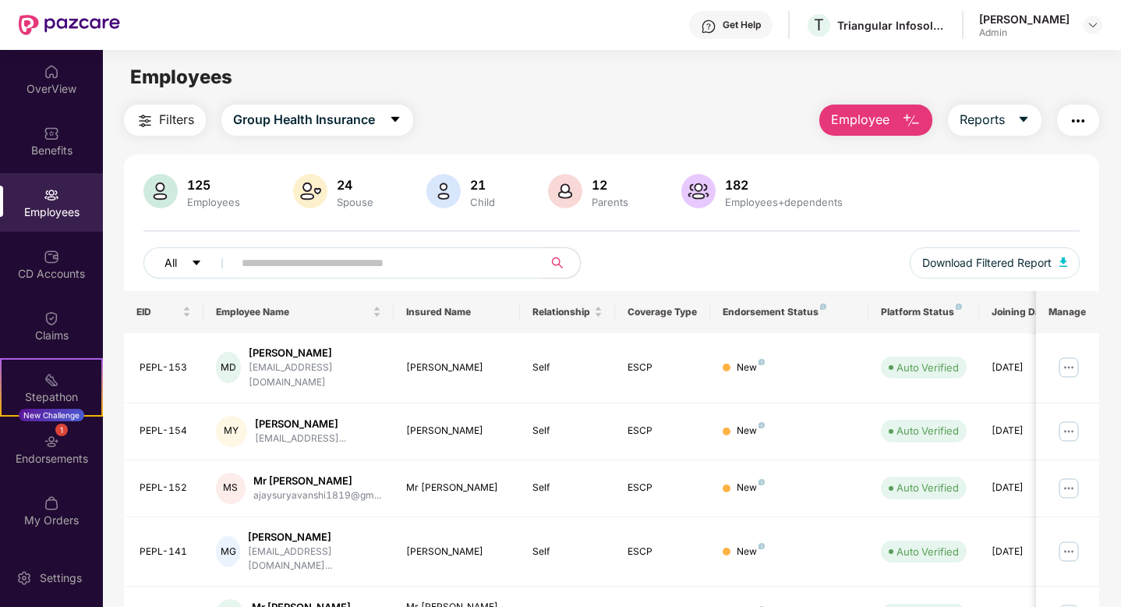
click at [198, 266] on icon "caret-down" at bounding box center [196, 262] width 11 height 11
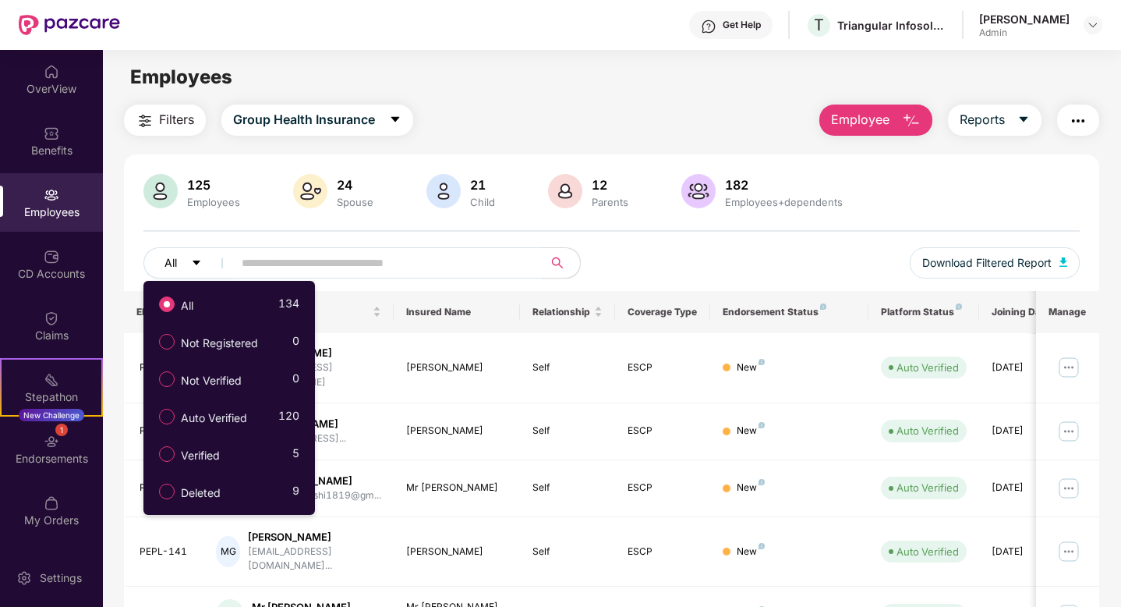
click at [198, 266] on icon "caret-down" at bounding box center [196, 262] width 11 height 11
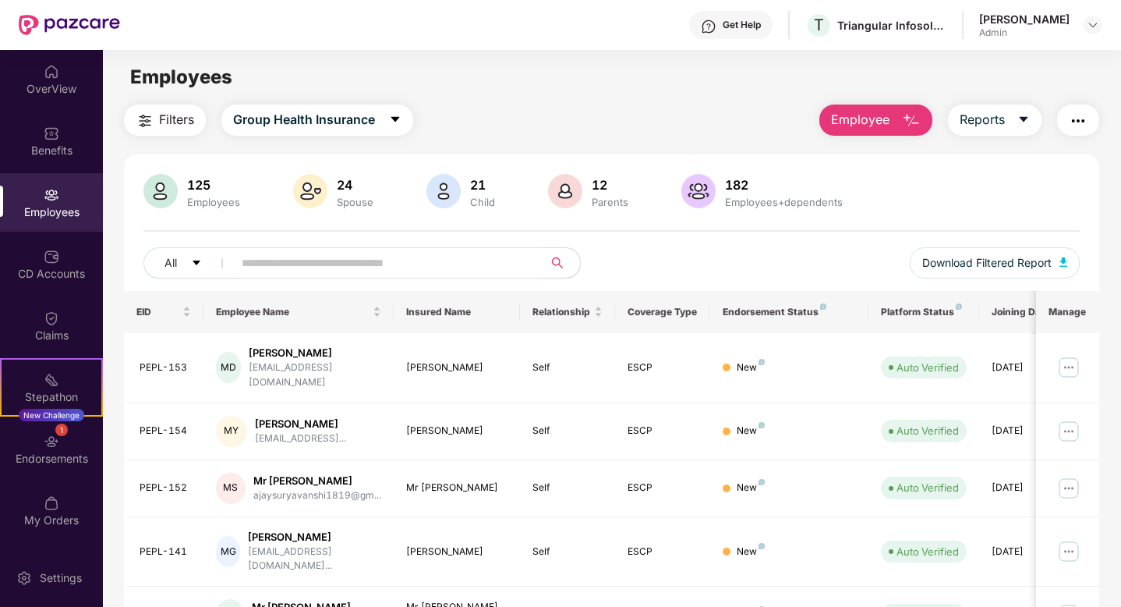
click at [265, 262] on input "text" at bounding box center [382, 262] width 280 height 23
click at [334, 259] on input "text" at bounding box center [382, 262] width 280 height 23
click at [290, 262] on input "text" at bounding box center [382, 262] width 280 height 23
click at [354, 257] on input "text" at bounding box center [382, 262] width 280 height 23
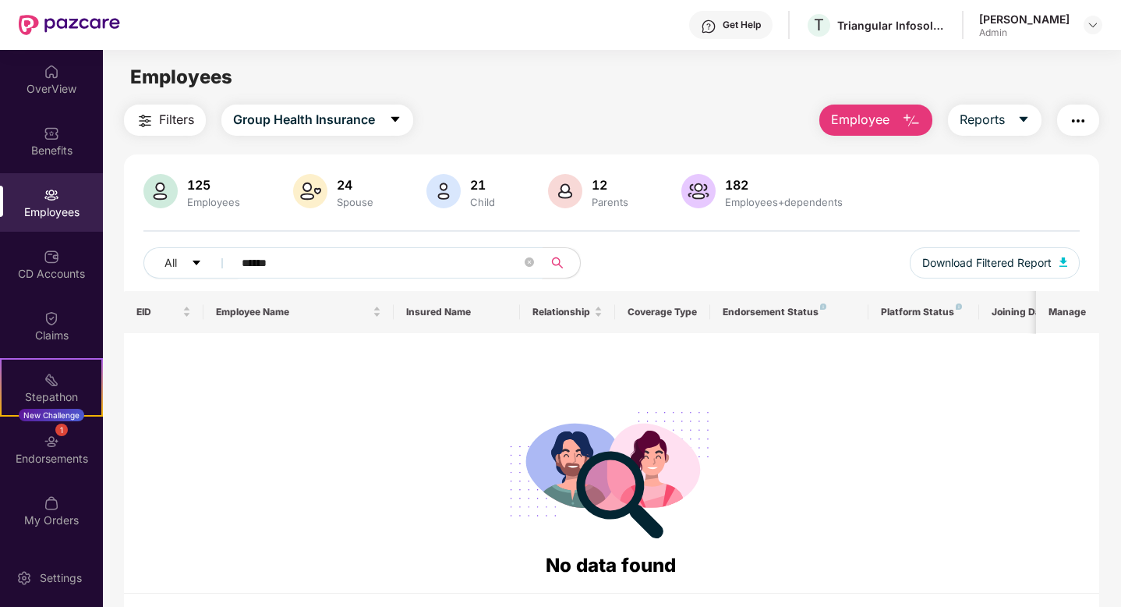
type input "******"
click at [536, 265] on span "******" at bounding box center [383, 262] width 320 height 31
click at [531, 265] on icon "close-circle" at bounding box center [529, 261] width 9 height 9
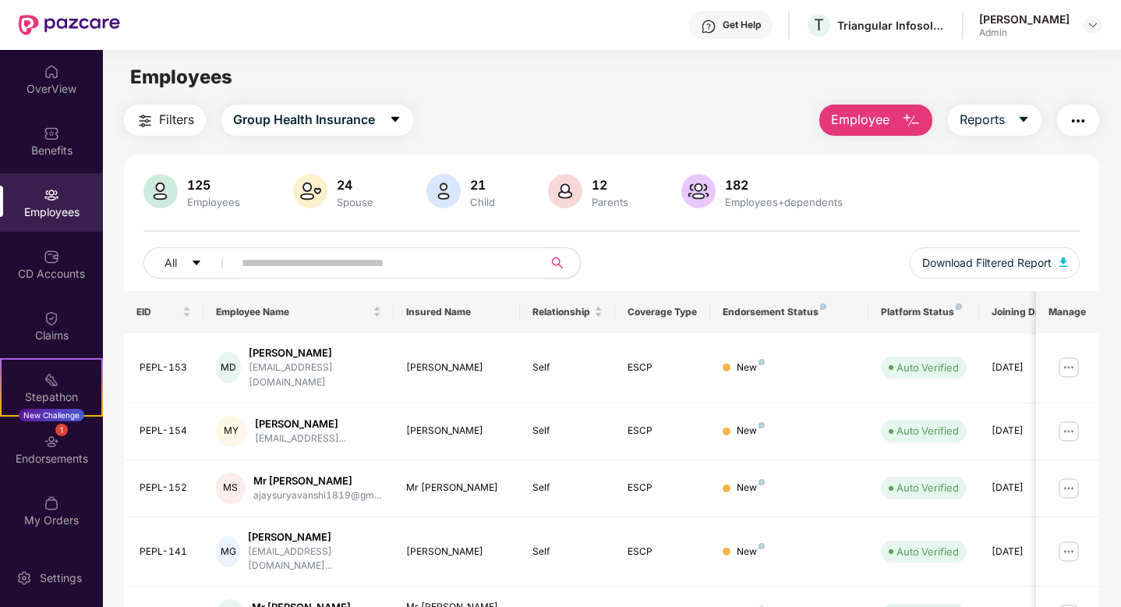
click at [352, 200] on div "Spouse" at bounding box center [355, 202] width 43 height 12
click at [445, 194] on img at bounding box center [444, 191] width 34 height 34
click at [342, 118] on span "Group Health Insurance" at bounding box center [304, 119] width 142 height 19
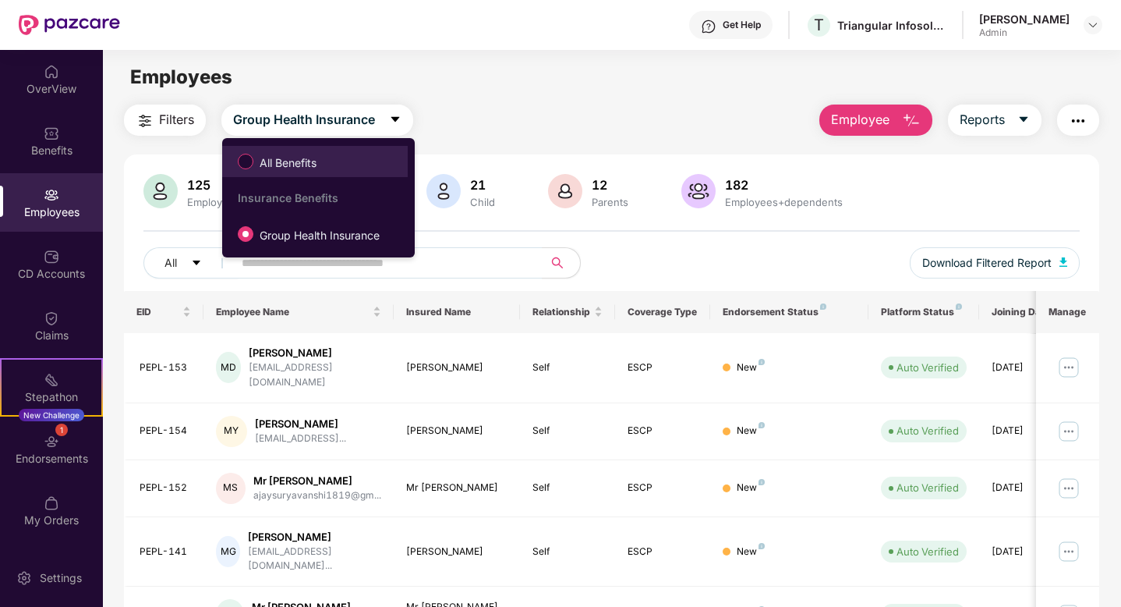
click at [322, 151] on label "All Benefits" at bounding box center [280, 161] width 101 height 27
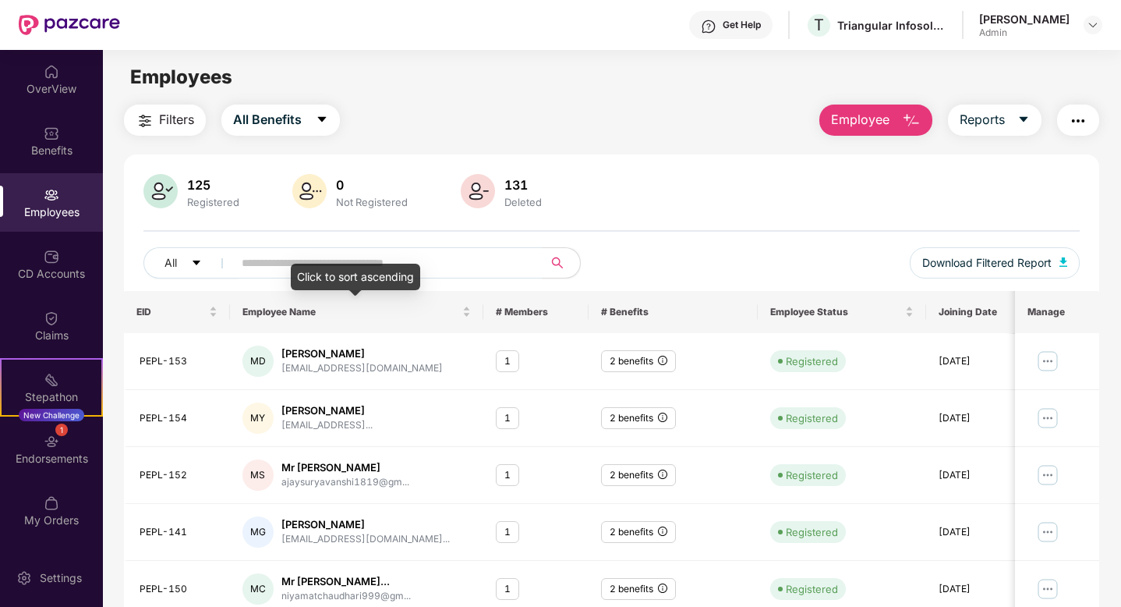
click at [385, 264] on div "Click to sort ascending" at bounding box center [355, 277] width 129 height 27
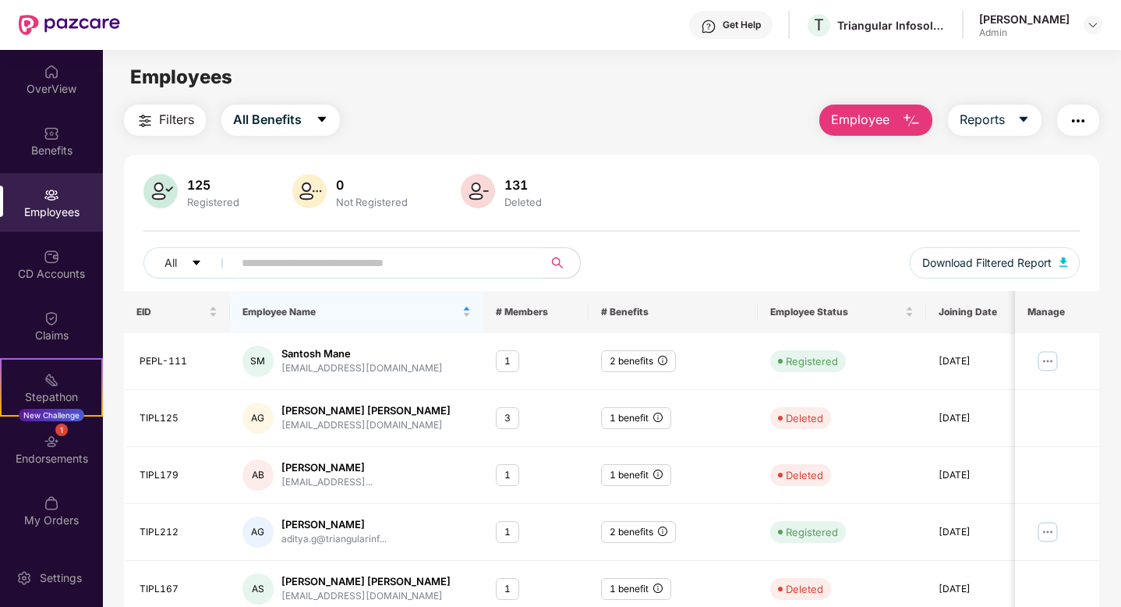
click at [402, 264] on input "text" at bounding box center [382, 262] width 280 height 23
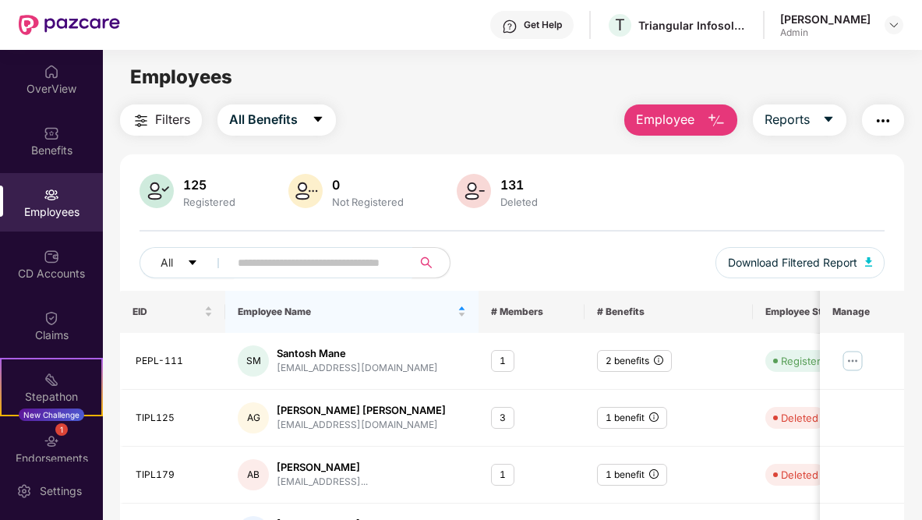
click at [344, 268] on input "text" at bounding box center [315, 262] width 154 height 23
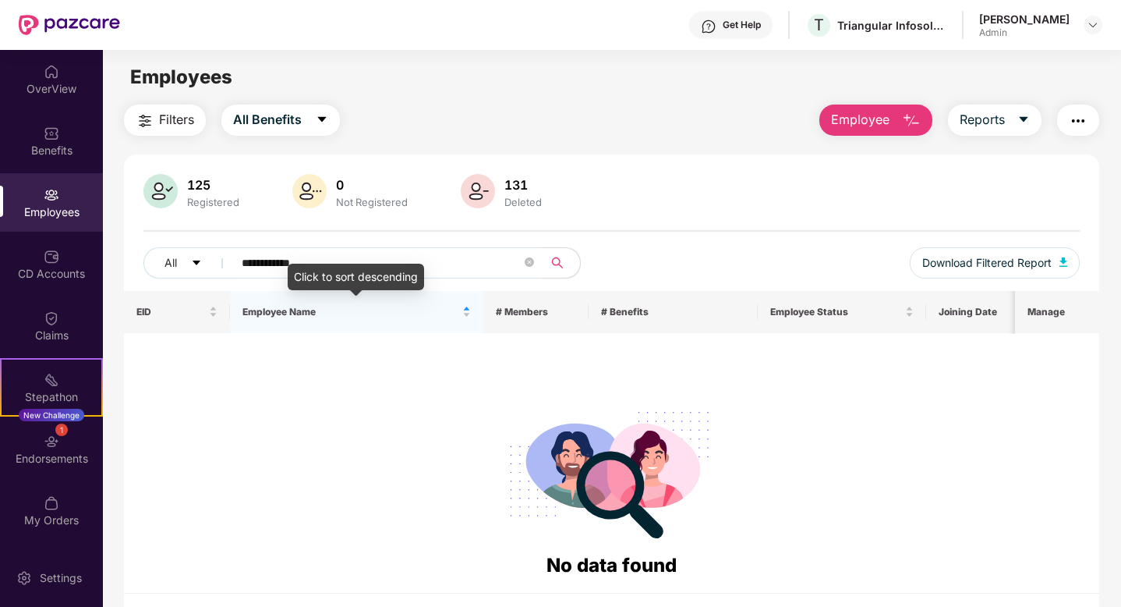
click at [328, 267] on div "Click to sort descending" at bounding box center [356, 277] width 136 height 27
click at [340, 257] on input "**********" at bounding box center [382, 262] width 280 height 23
click at [359, 270] on input "**********" at bounding box center [382, 262] width 280 height 23
type input "*"
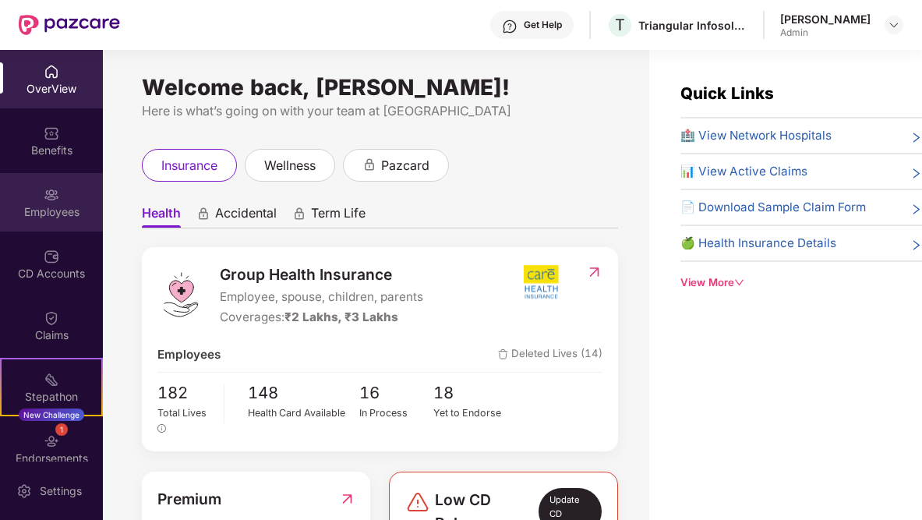
click at [32, 206] on div "Employees" at bounding box center [51, 212] width 103 height 16
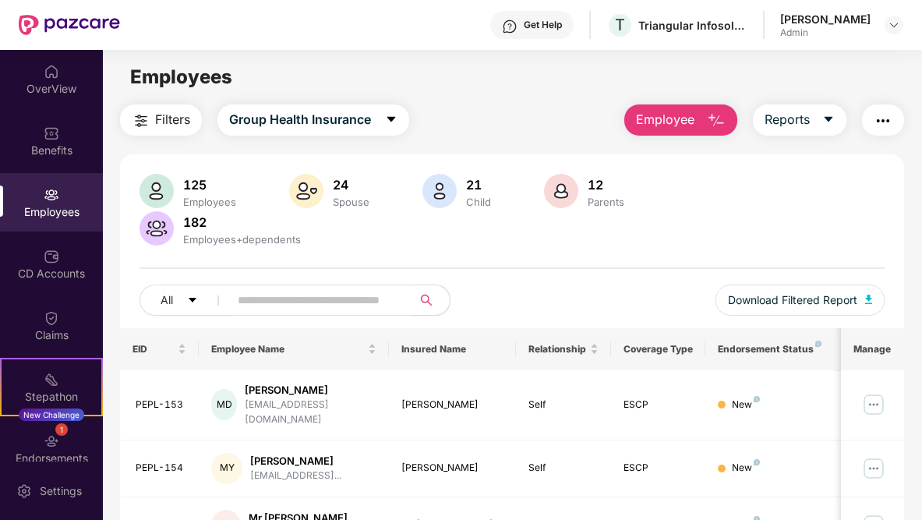
click at [177, 196] on div "125 Employees" at bounding box center [209, 191] width 65 height 33
click at [227, 306] on span at bounding box center [315, 300] width 193 height 31
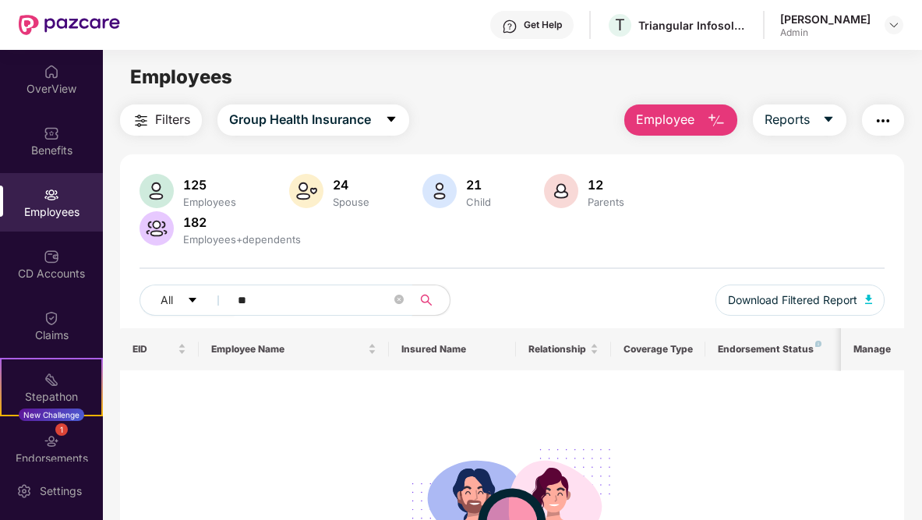
type input "*"
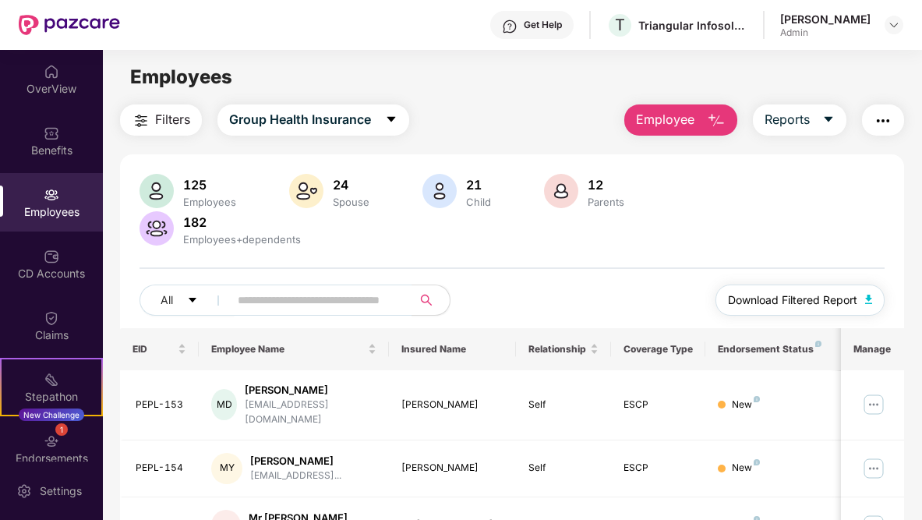
click at [830, 291] on button "Download Filtered Report" at bounding box center [801, 300] width 170 height 31
click at [64, 207] on div "Employees" at bounding box center [51, 212] width 103 height 16
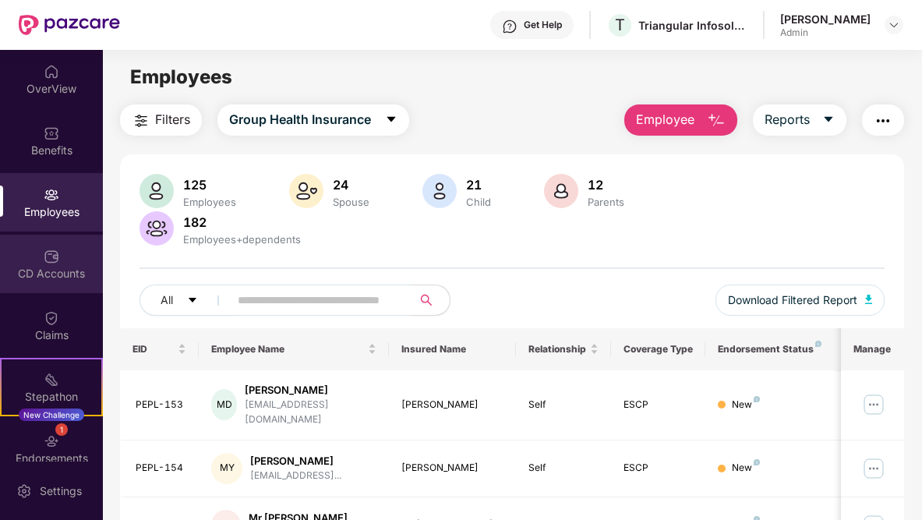
click at [65, 254] on div "CD Accounts" at bounding box center [51, 264] width 103 height 58
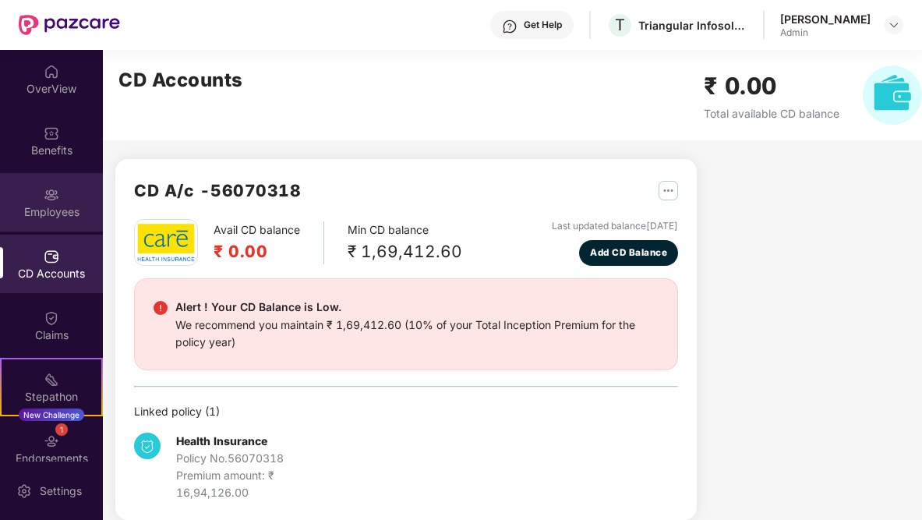
click at [62, 205] on div "Employees" at bounding box center [51, 212] width 103 height 16
